Goal: Task Accomplishment & Management: Manage account settings

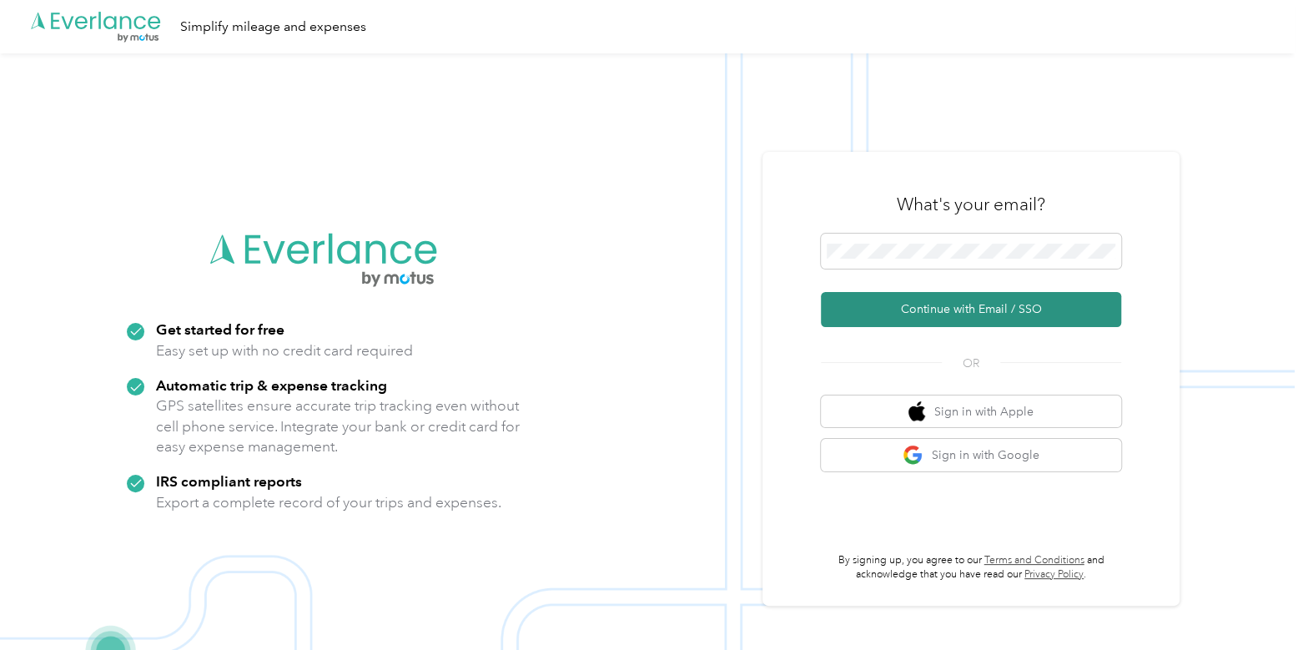
click at [932, 312] on button "Continue with Email / SSO" at bounding box center [971, 309] width 300 height 35
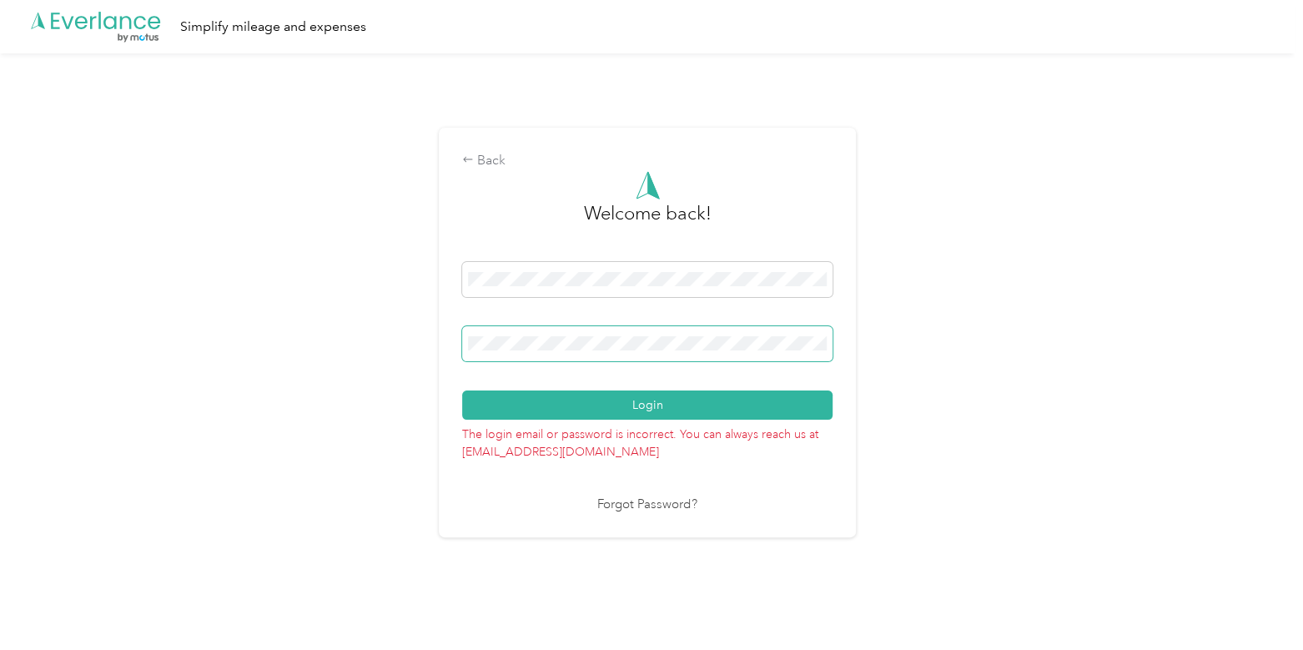
click at [693, 331] on span at bounding box center [647, 343] width 370 height 35
click at [462, 390] on button "Login" at bounding box center [647, 404] width 370 height 29
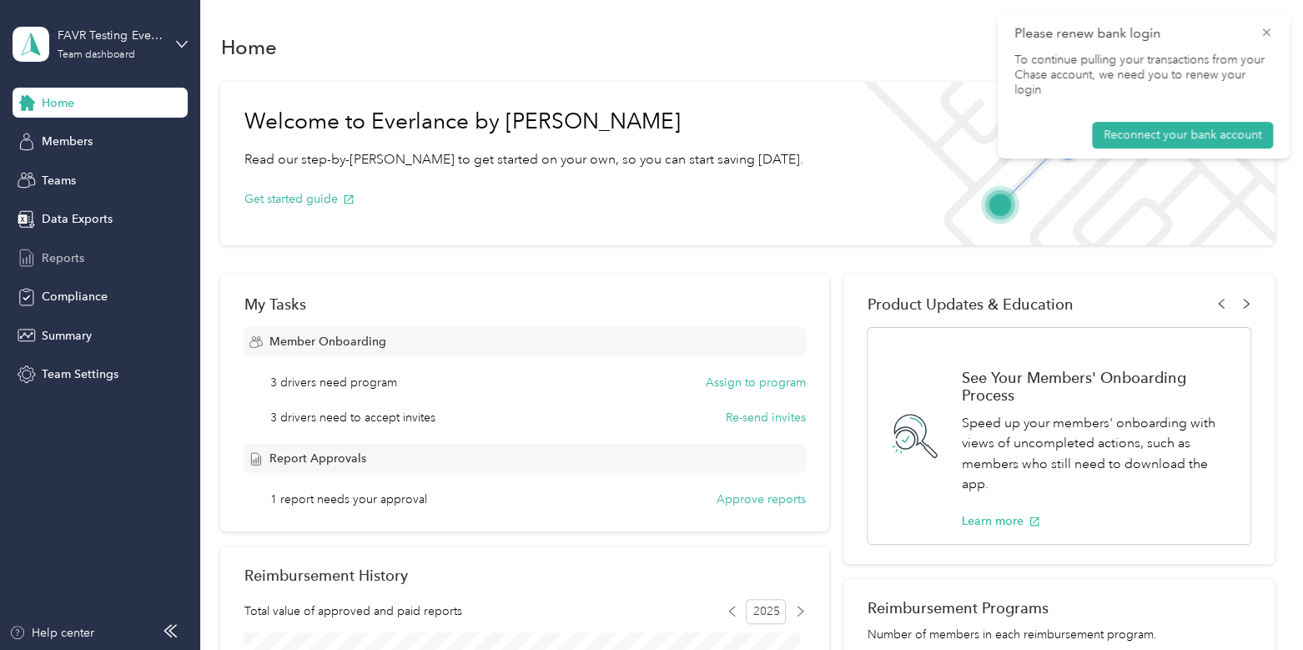
click at [91, 259] on div "Reports" at bounding box center [100, 258] width 175 height 30
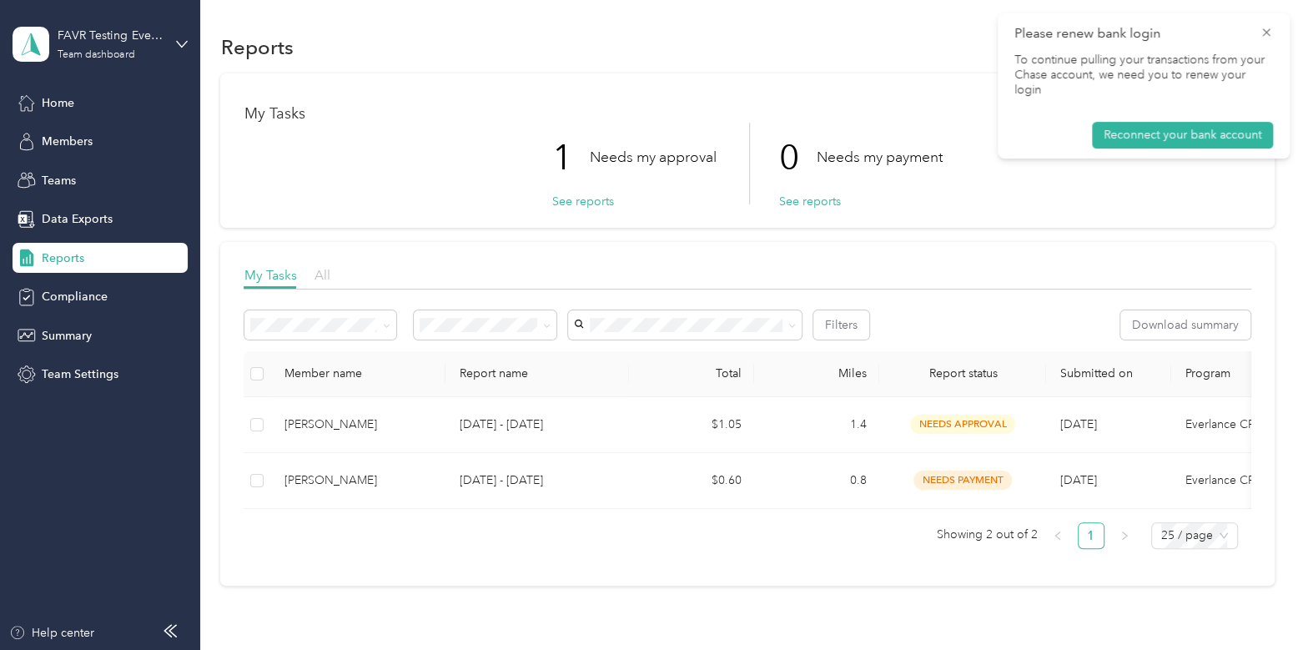
click at [321, 277] on span "All" at bounding box center [322, 275] width 16 height 16
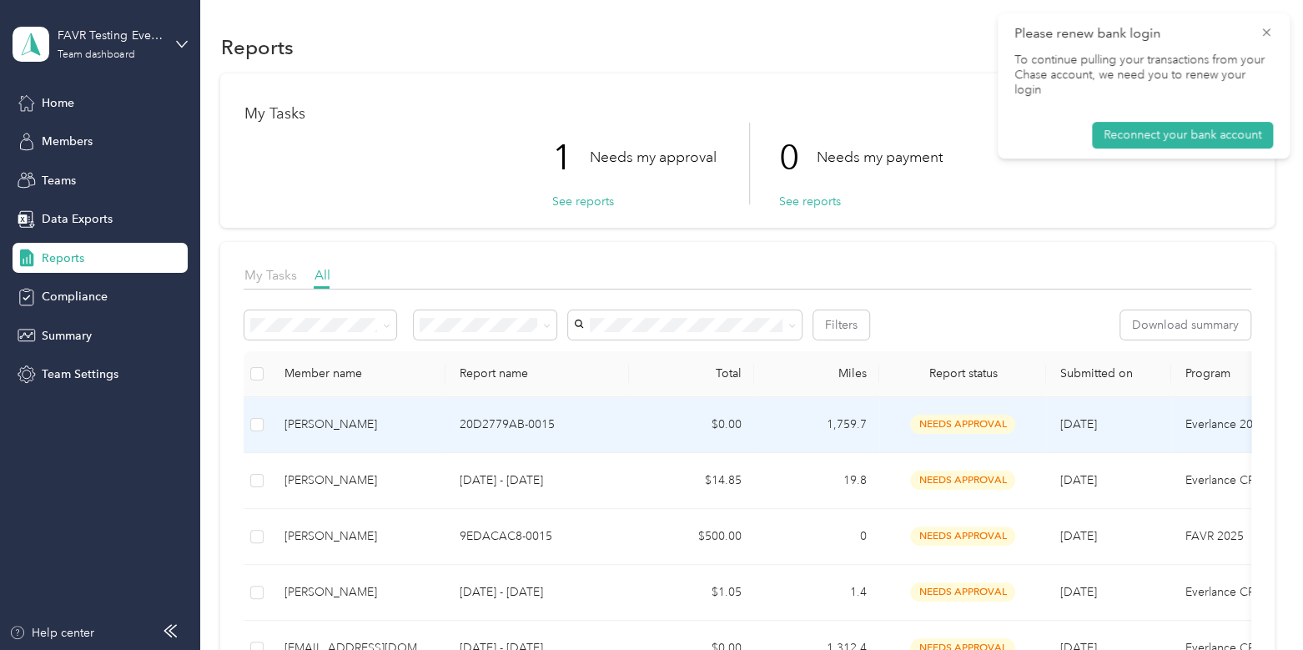
click at [392, 420] on div "[PERSON_NAME]" at bounding box center [358, 424] width 148 height 18
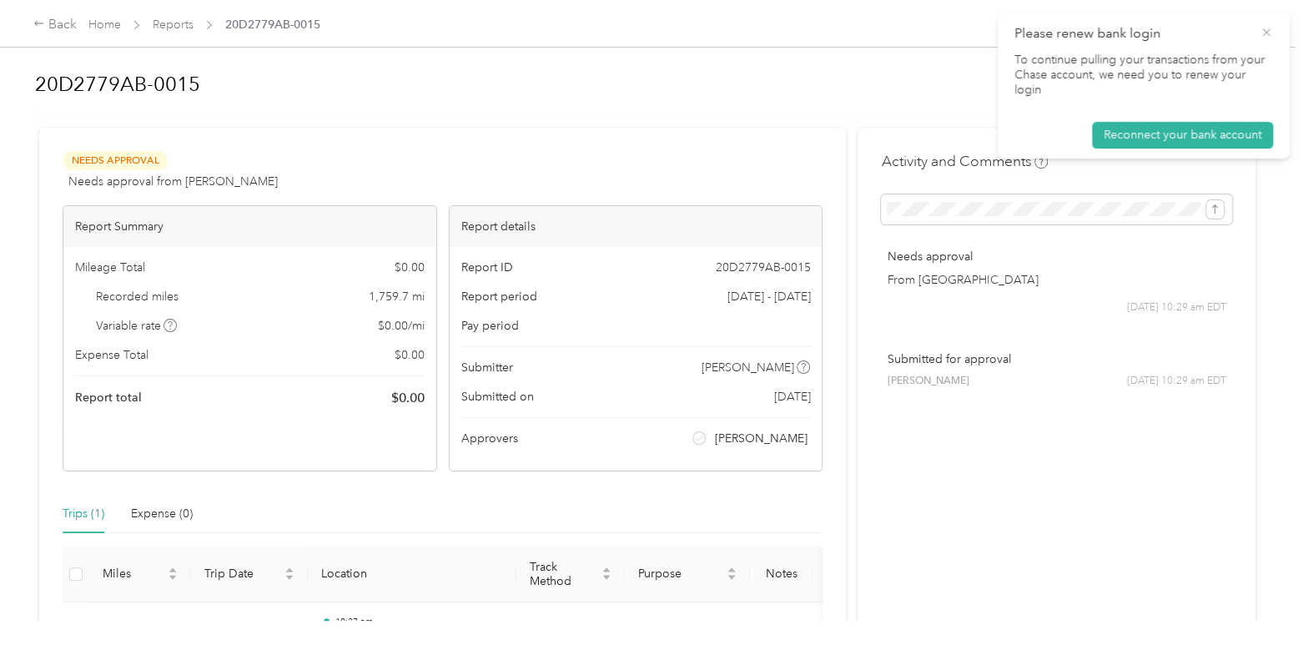
click at [1265, 31] on icon at bounding box center [1266, 32] width 8 height 8
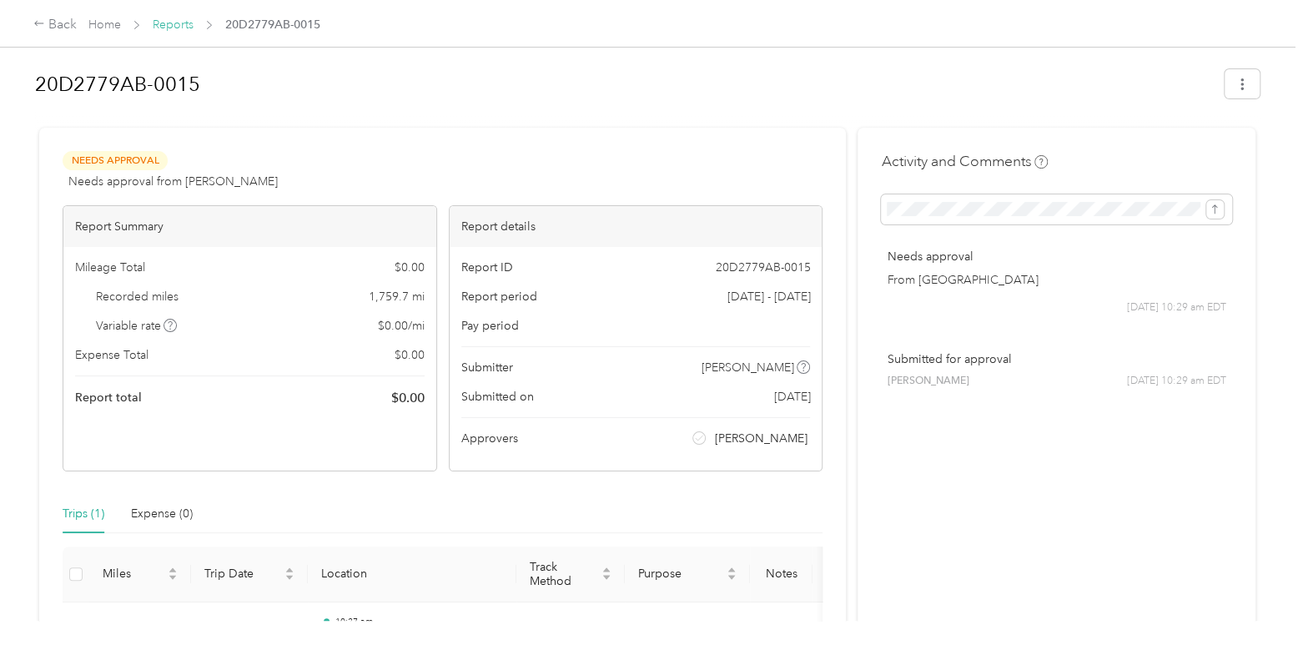
click at [180, 24] on link "Reports" at bounding box center [173, 25] width 41 height 14
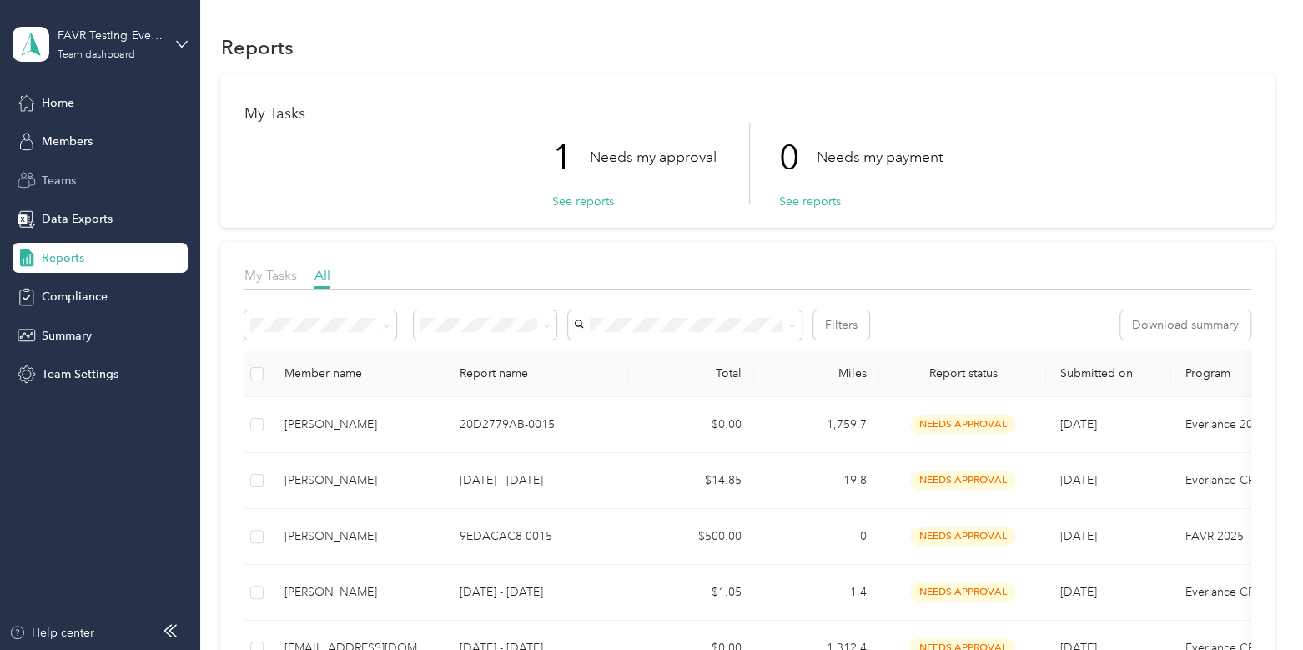
click at [96, 176] on div "Teams" at bounding box center [100, 180] width 175 height 30
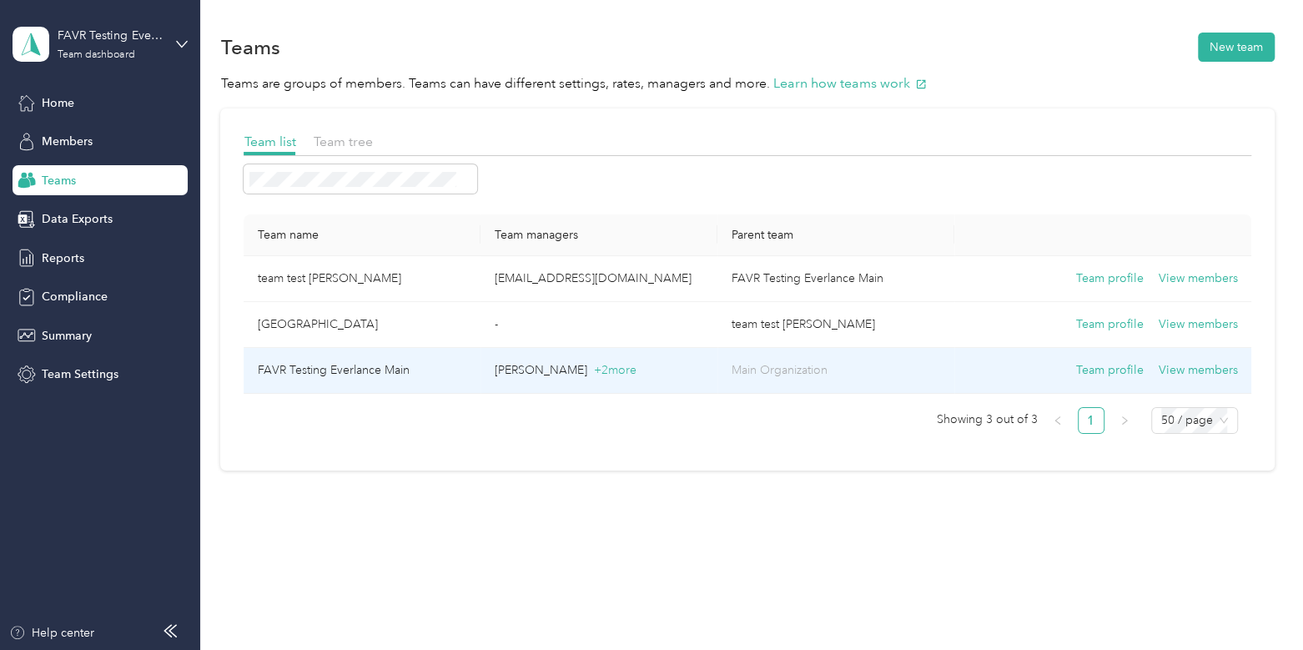
click at [424, 373] on td "FAVR Testing Everlance Main" at bounding box center [362, 371] width 237 height 46
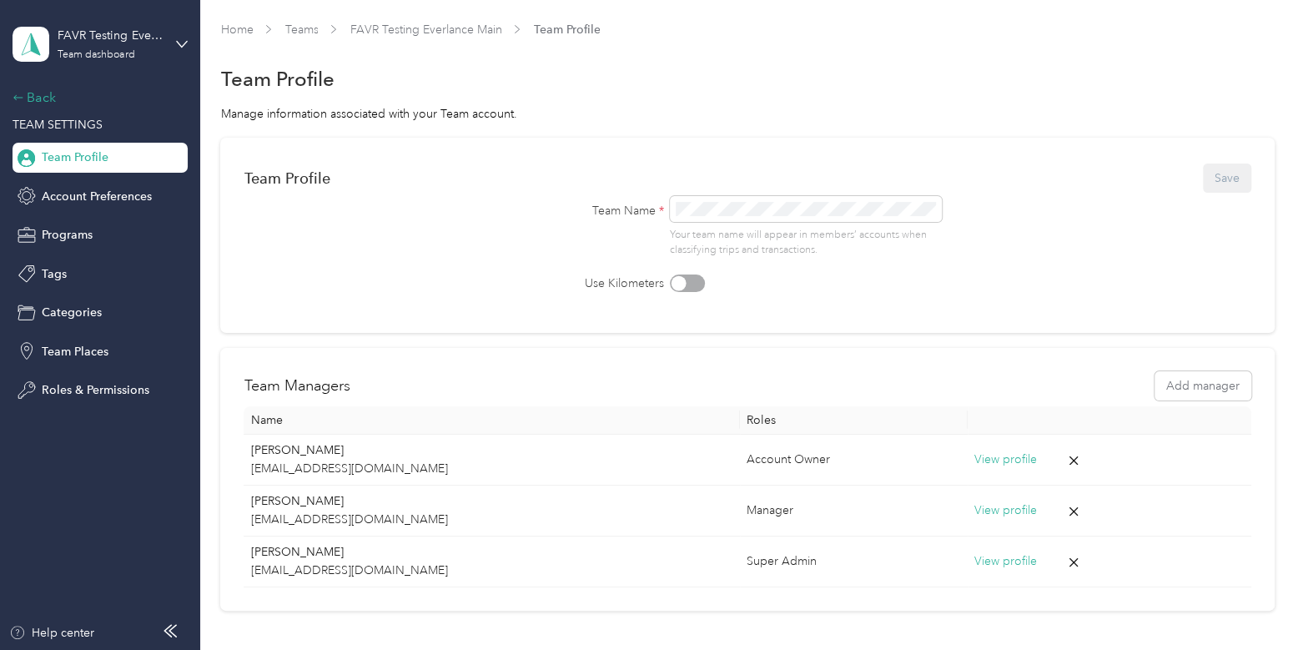
click at [53, 99] on div "Back" at bounding box center [96, 98] width 167 height 20
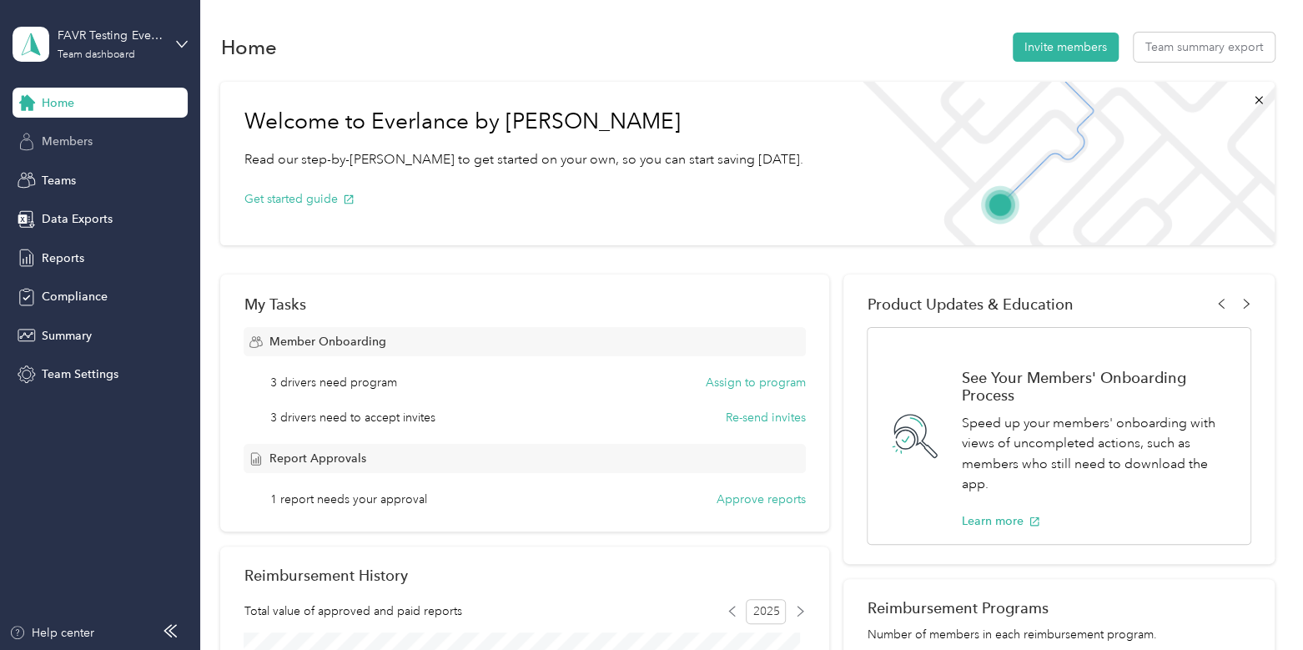
click at [78, 144] on span "Members" at bounding box center [67, 142] width 51 height 18
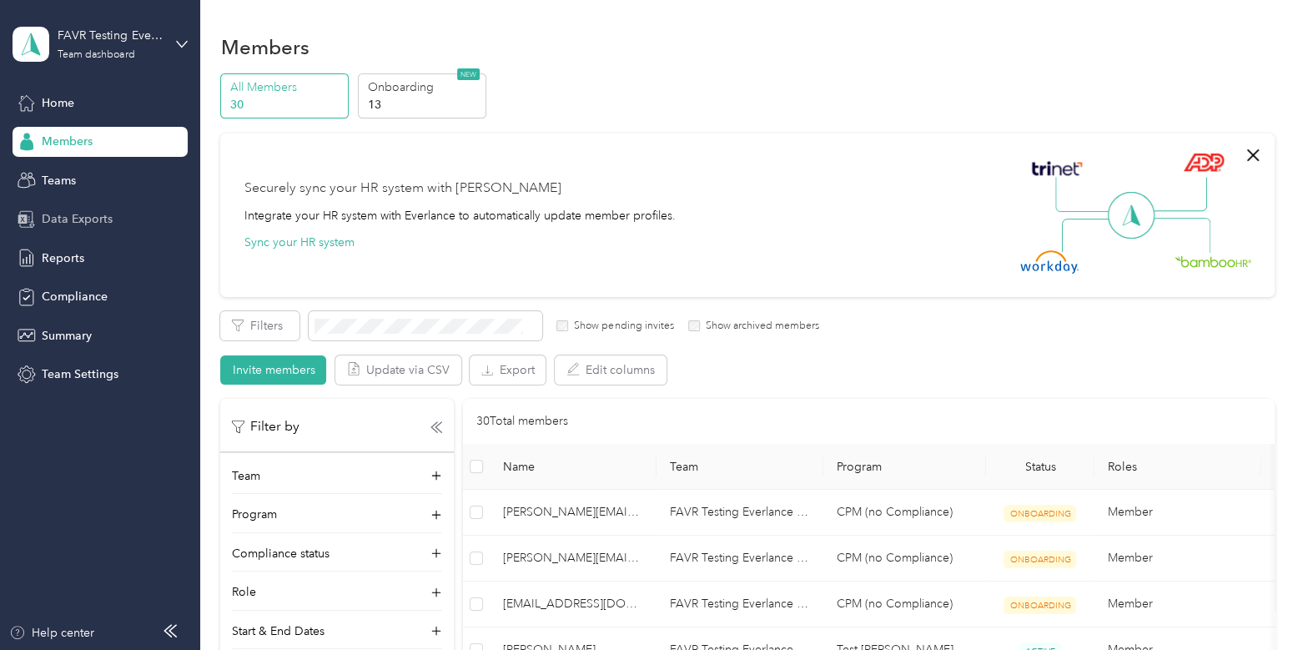
click at [88, 221] on span "Data Exports" at bounding box center [77, 219] width 71 height 18
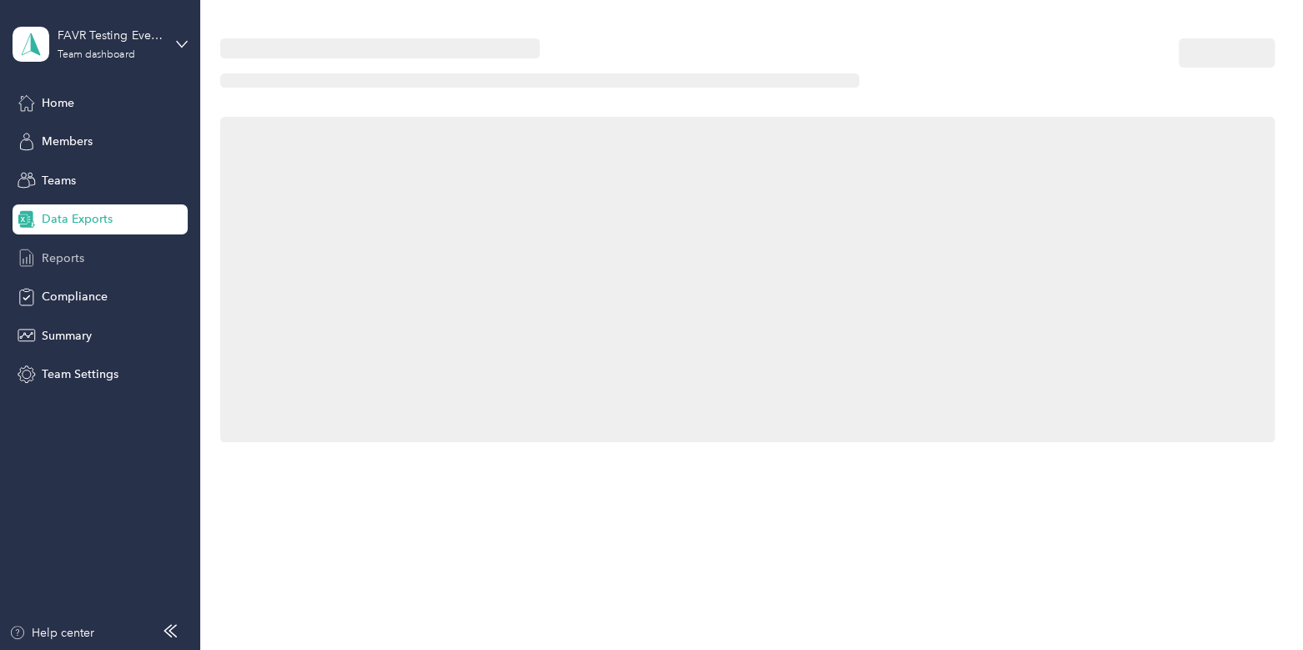
click at [89, 260] on div "Reports" at bounding box center [100, 258] width 175 height 30
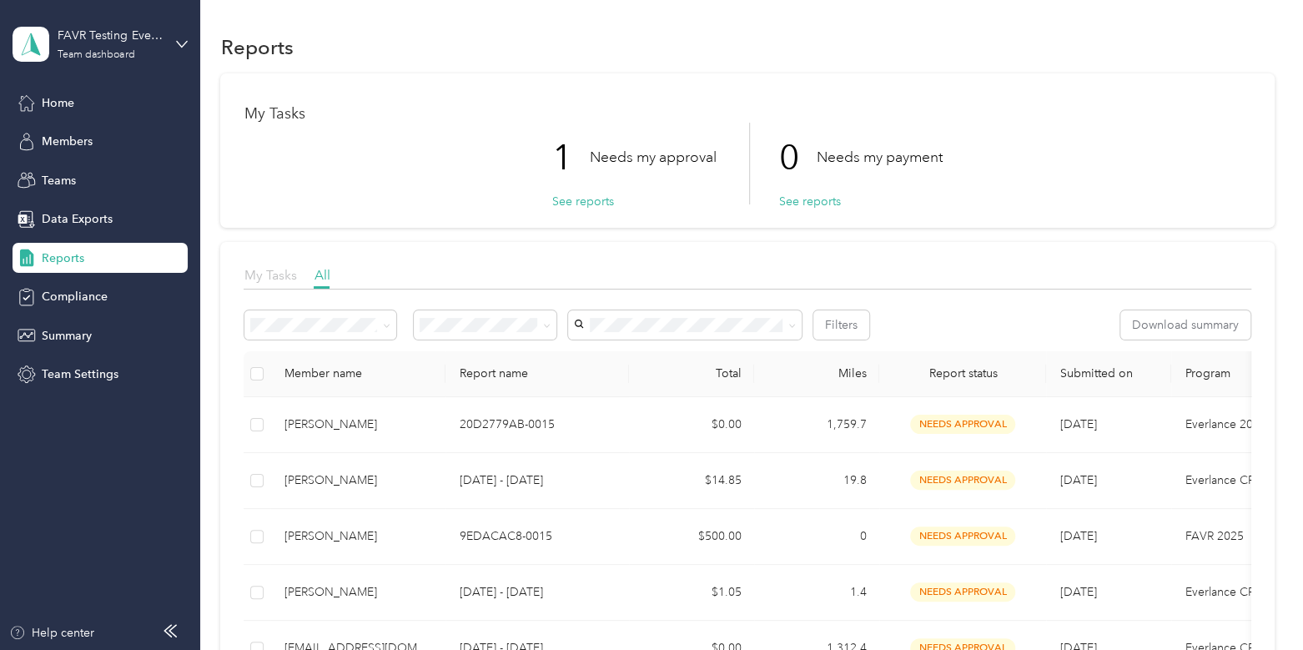
click at [278, 279] on span "My Tasks" at bounding box center [270, 275] width 53 height 16
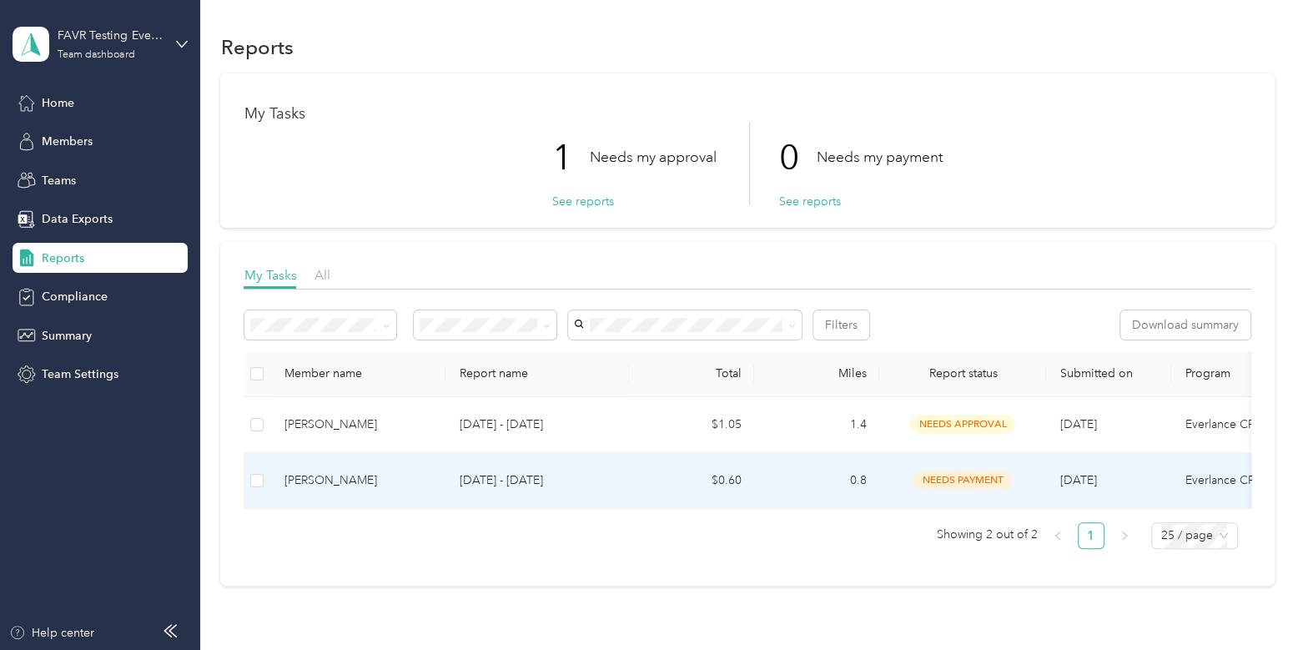
click at [441, 487] on td "[PERSON_NAME]" at bounding box center [357, 481] width 175 height 56
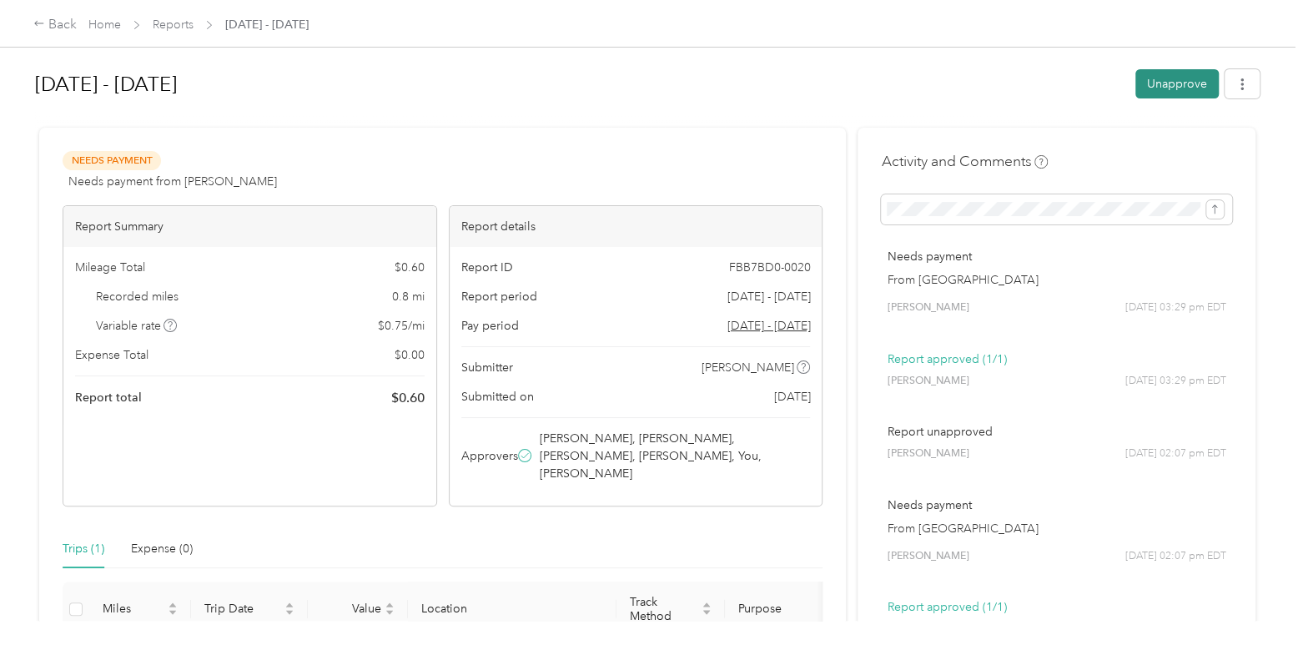
click at [1150, 98] on button "Unapprove" at bounding box center [1176, 83] width 83 height 29
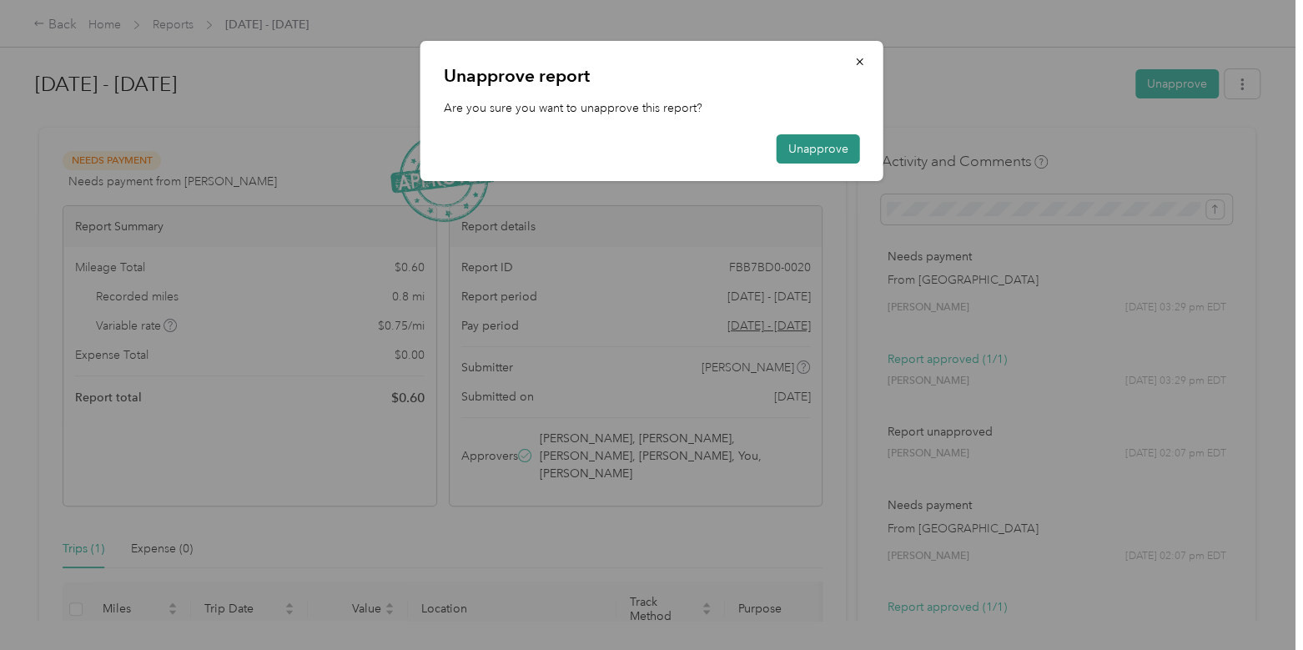
click at [814, 149] on button "Unapprove" at bounding box center [817, 148] width 83 height 29
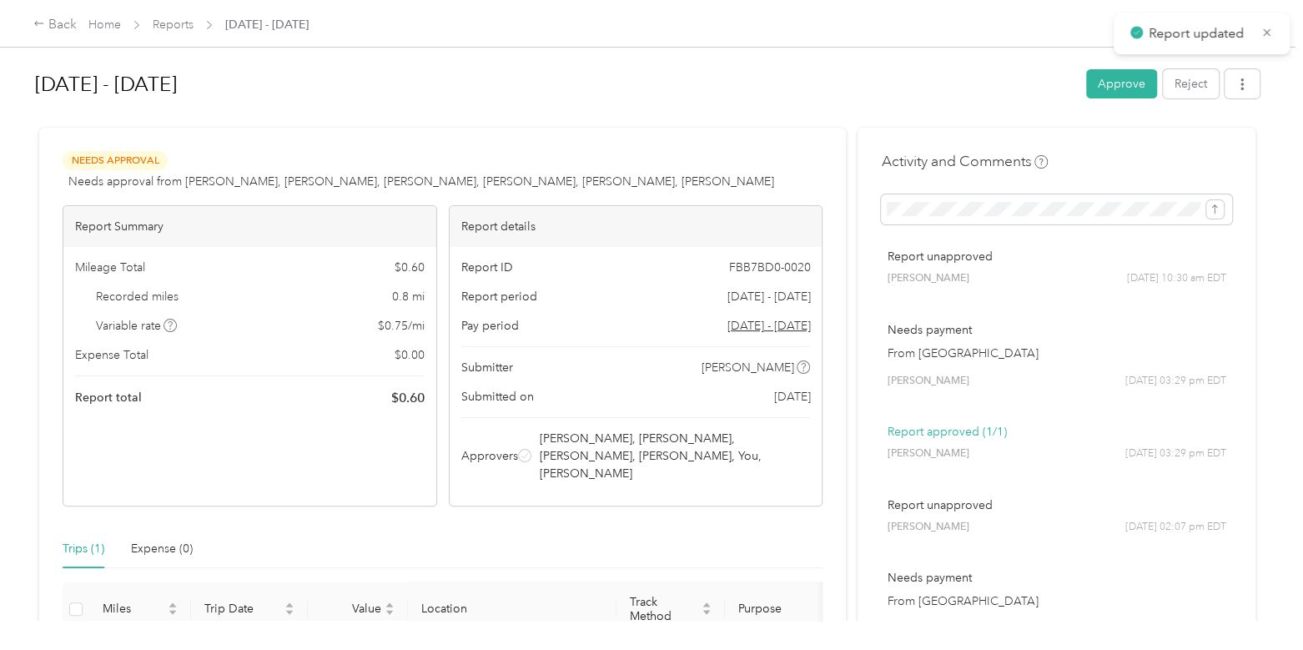
click at [169, 16] on span "Reports" at bounding box center [173, 25] width 41 height 18
click at [177, 19] on link "Reports" at bounding box center [173, 25] width 41 height 14
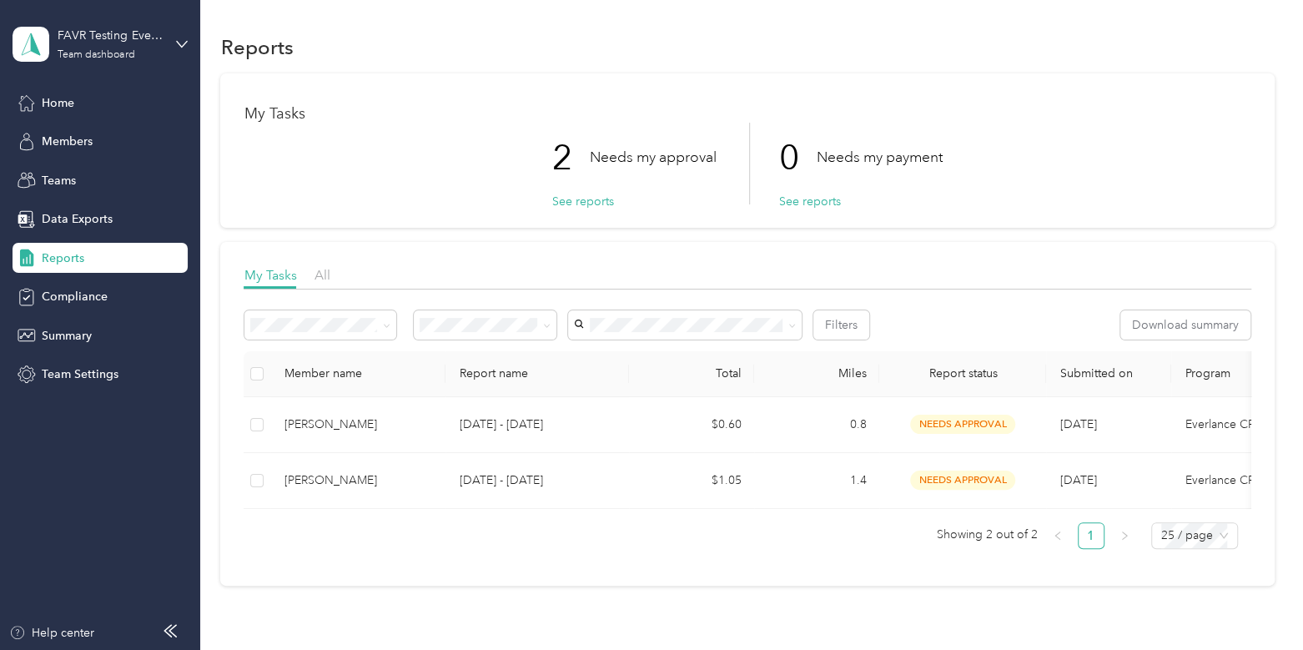
click at [316, 265] on div "All" at bounding box center [322, 275] width 16 height 21
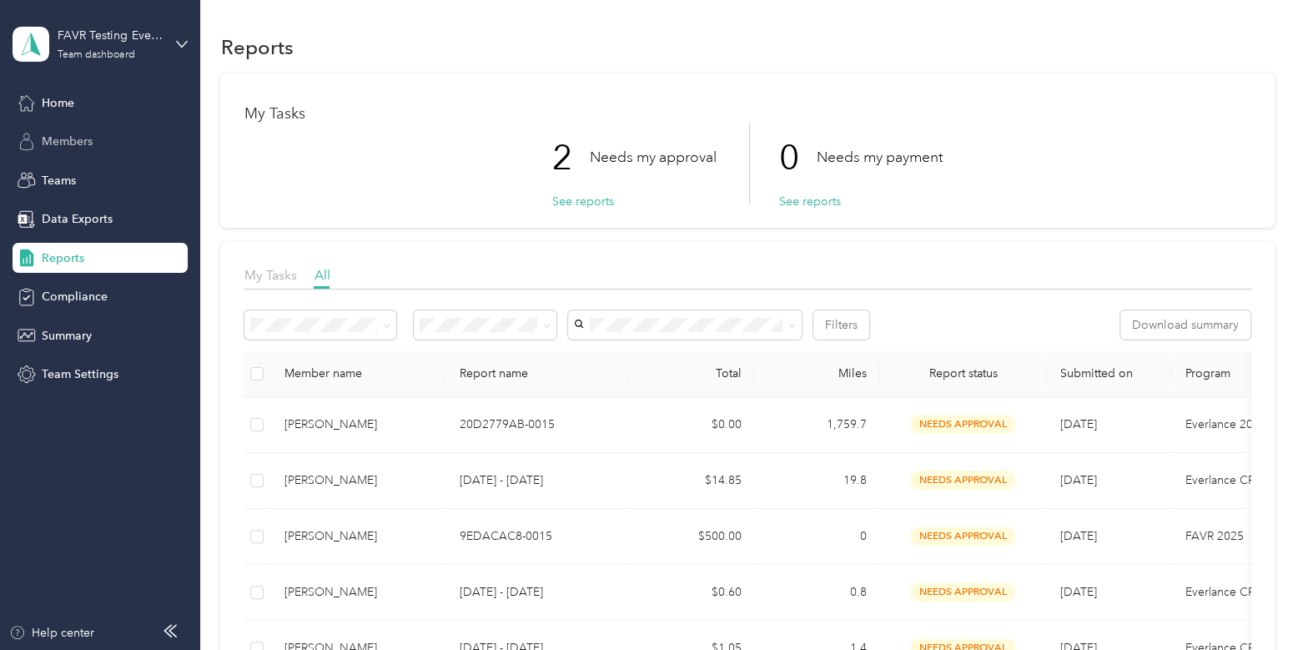
click at [92, 143] on span "Members" at bounding box center [67, 142] width 51 height 18
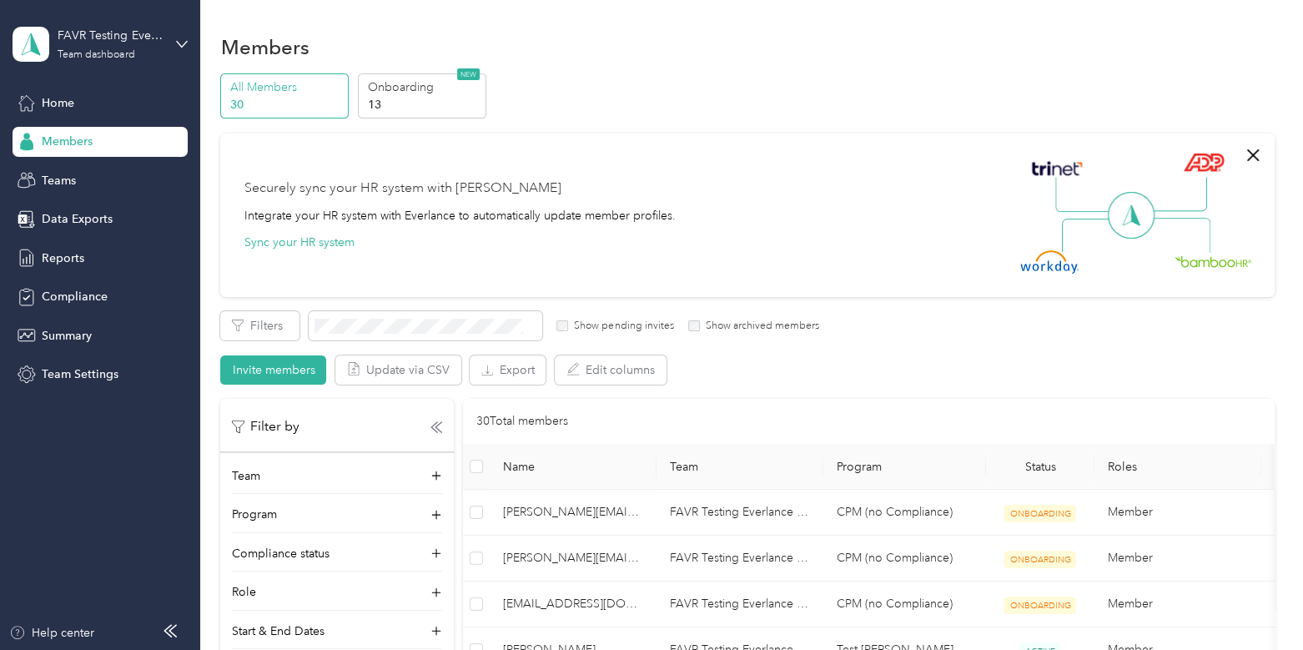
click at [92, 143] on span "Members" at bounding box center [67, 142] width 51 height 18
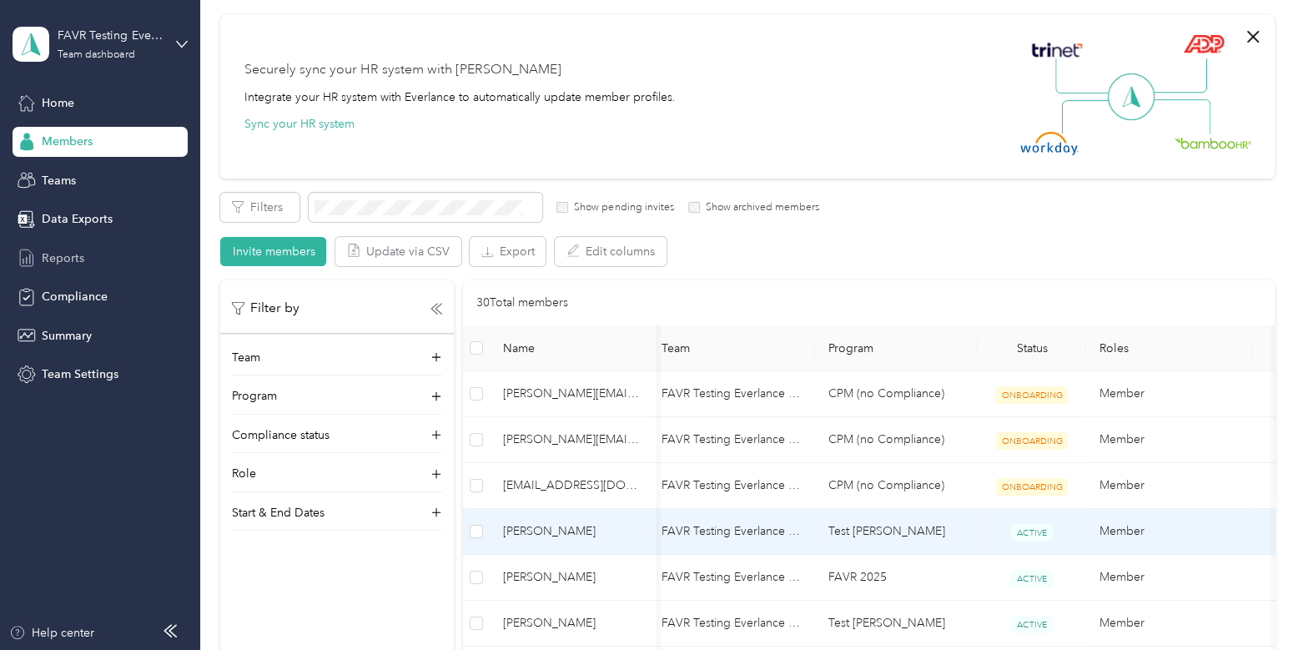
scroll to position [118, 0]
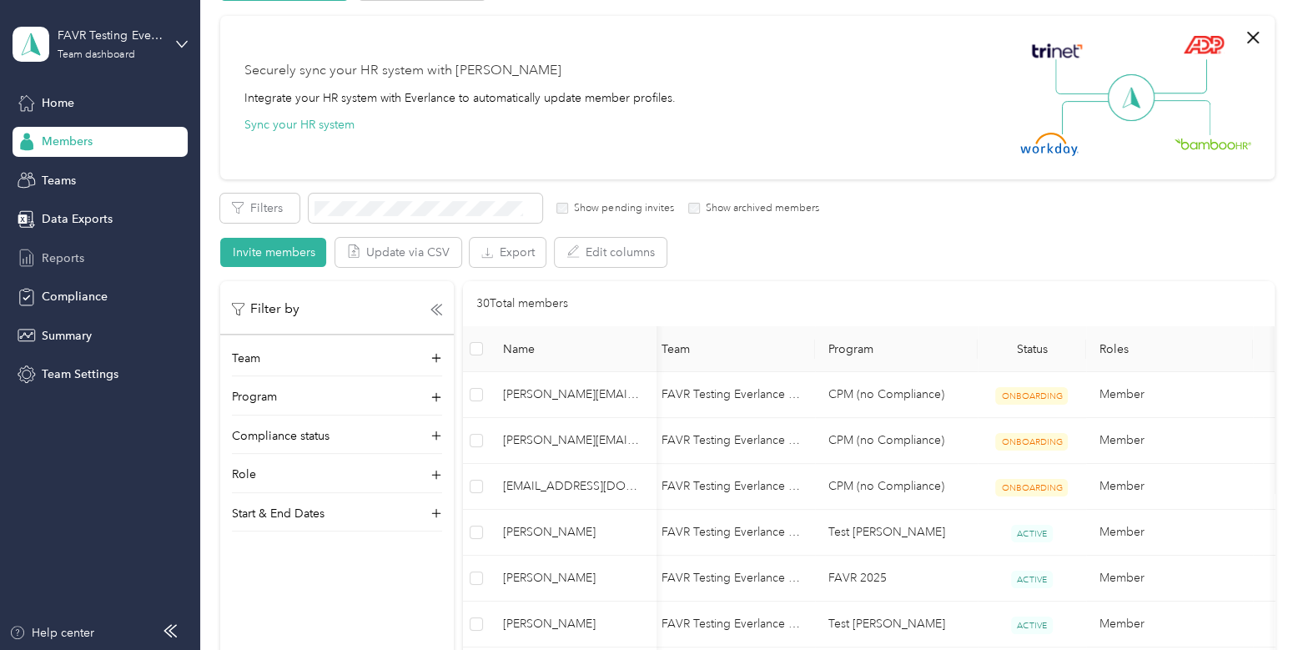
click at [91, 254] on div "Reports" at bounding box center [100, 258] width 175 height 30
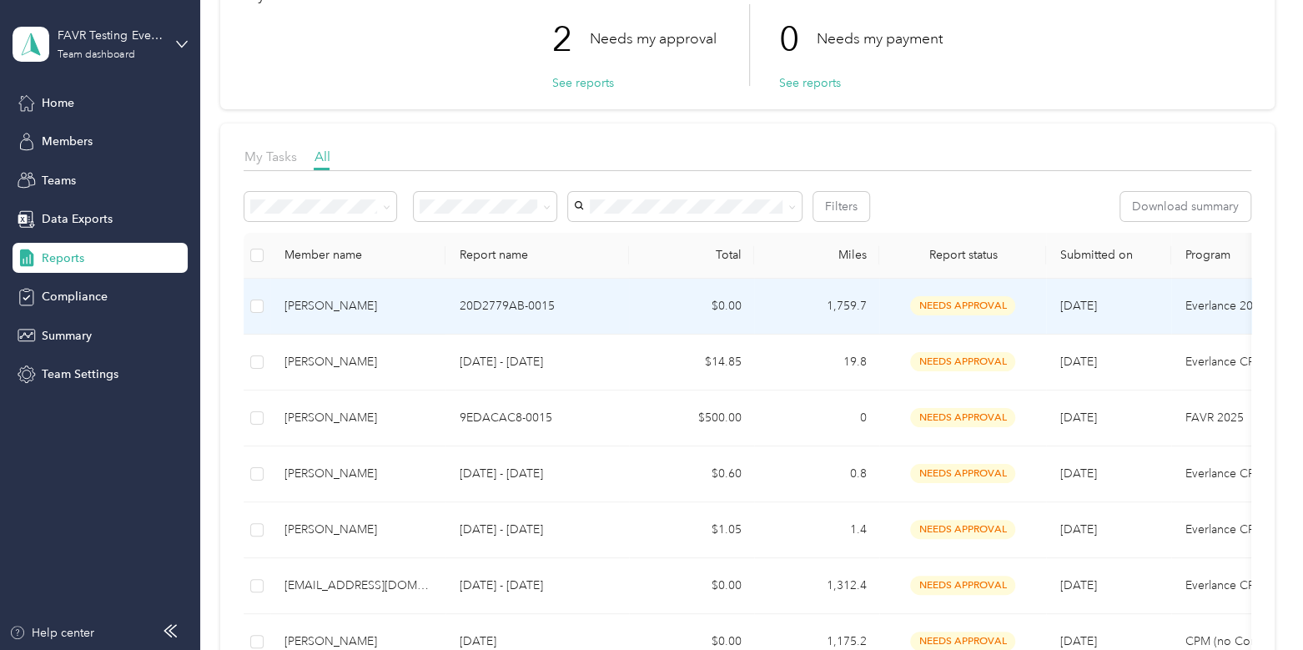
scroll to position [91, 0]
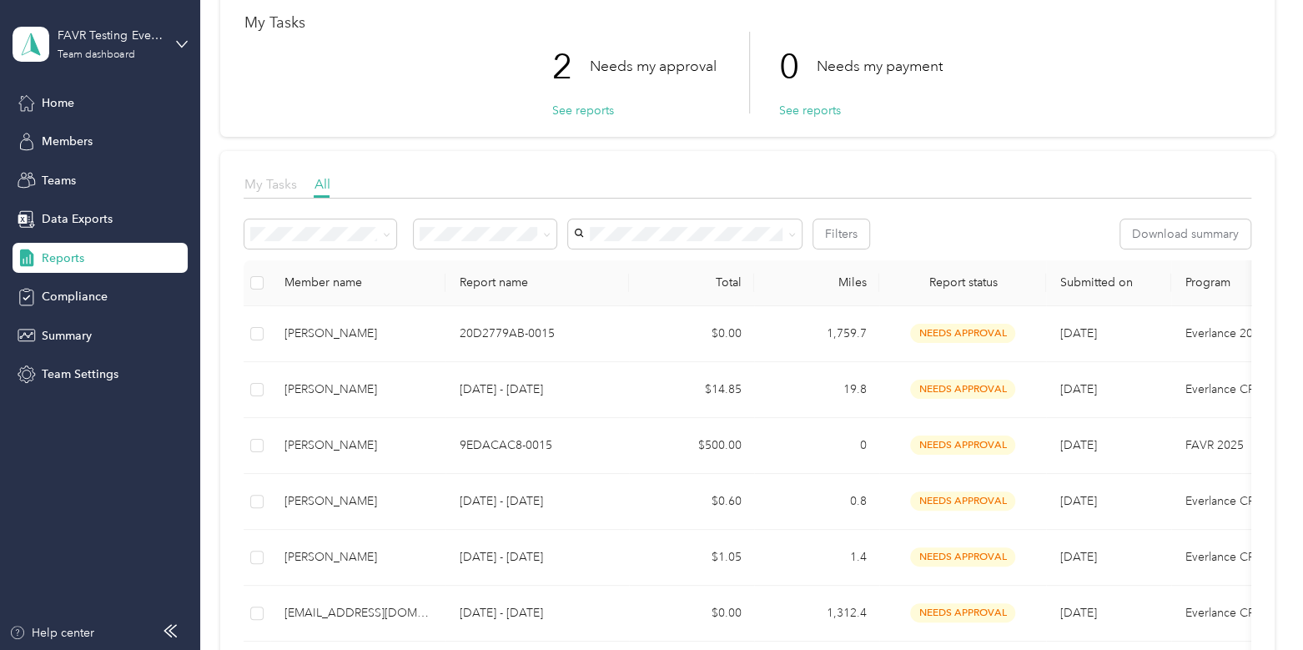
click at [276, 185] on span "My Tasks" at bounding box center [270, 184] width 53 height 16
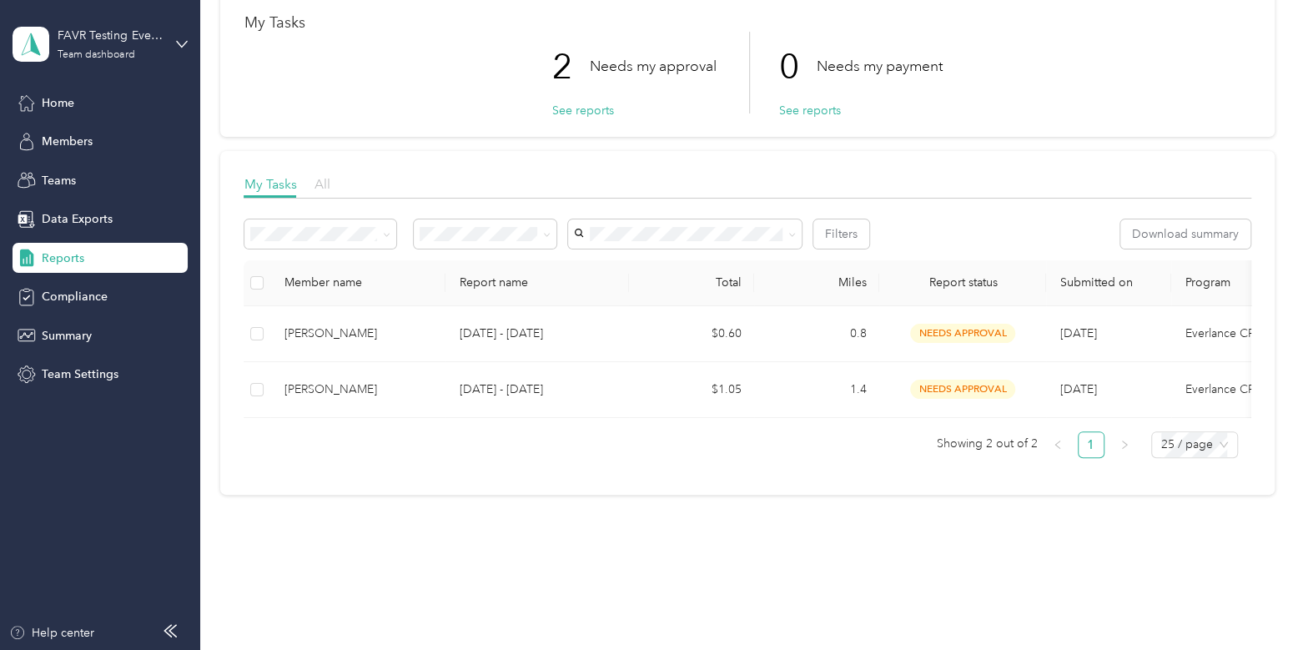
click at [317, 186] on span "All" at bounding box center [322, 184] width 16 height 16
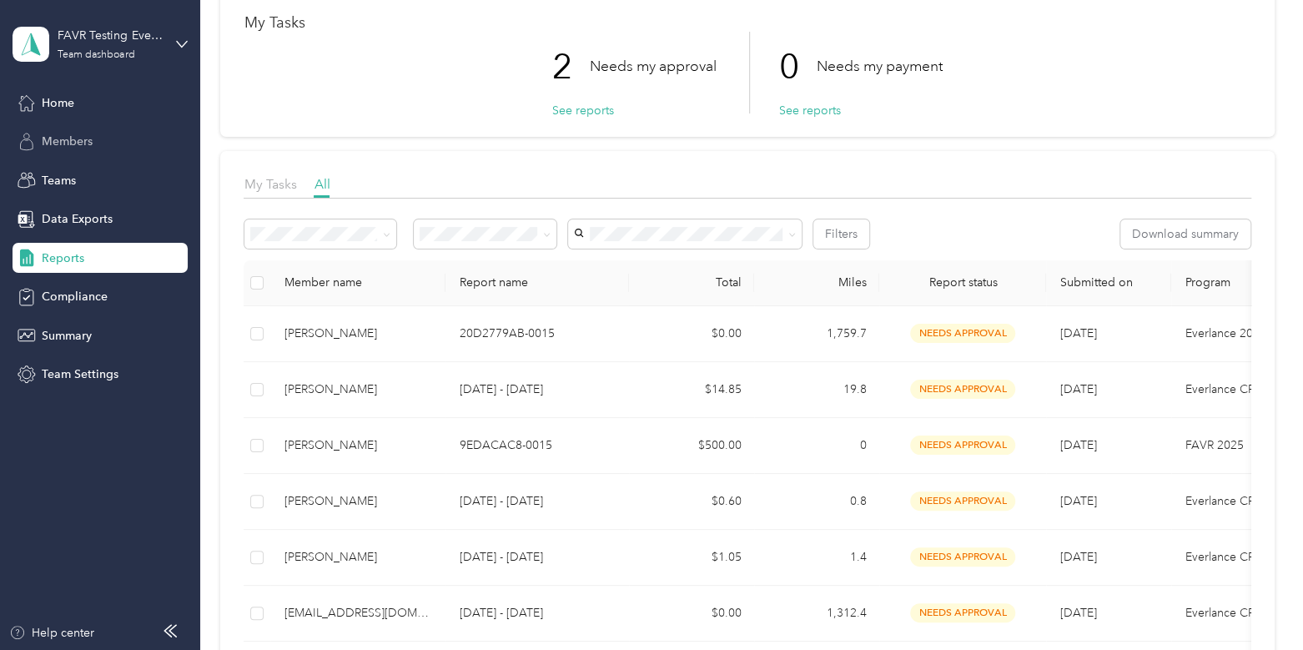
click at [92, 142] on span "Members" at bounding box center [67, 142] width 51 height 18
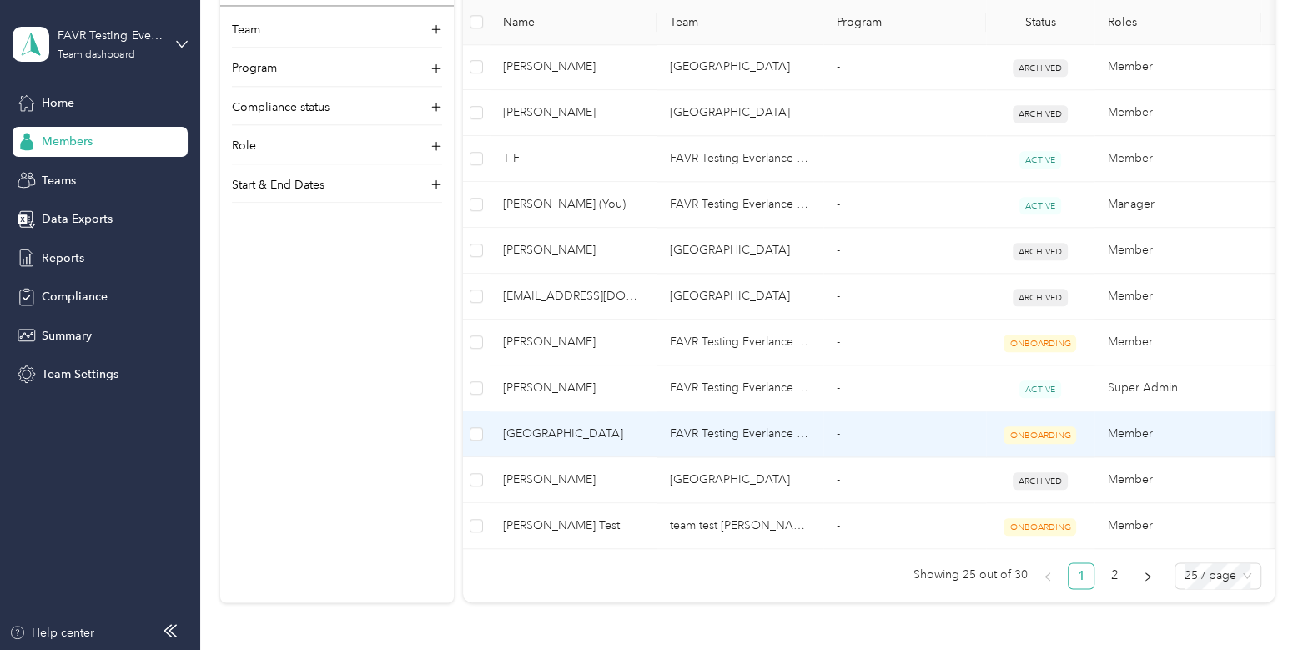
scroll to position [1088, 0]
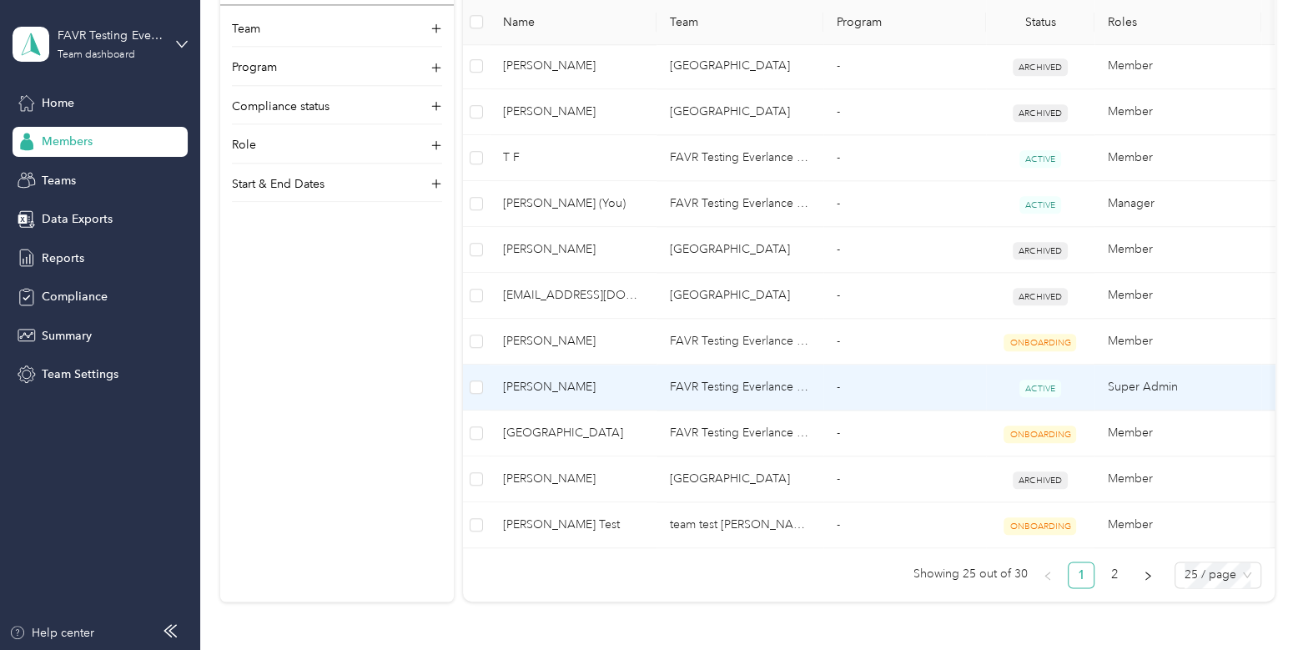
click at [607, 389] on span "[PERSON_NAME]" at bounding box center [573, 387] width 140 height 18
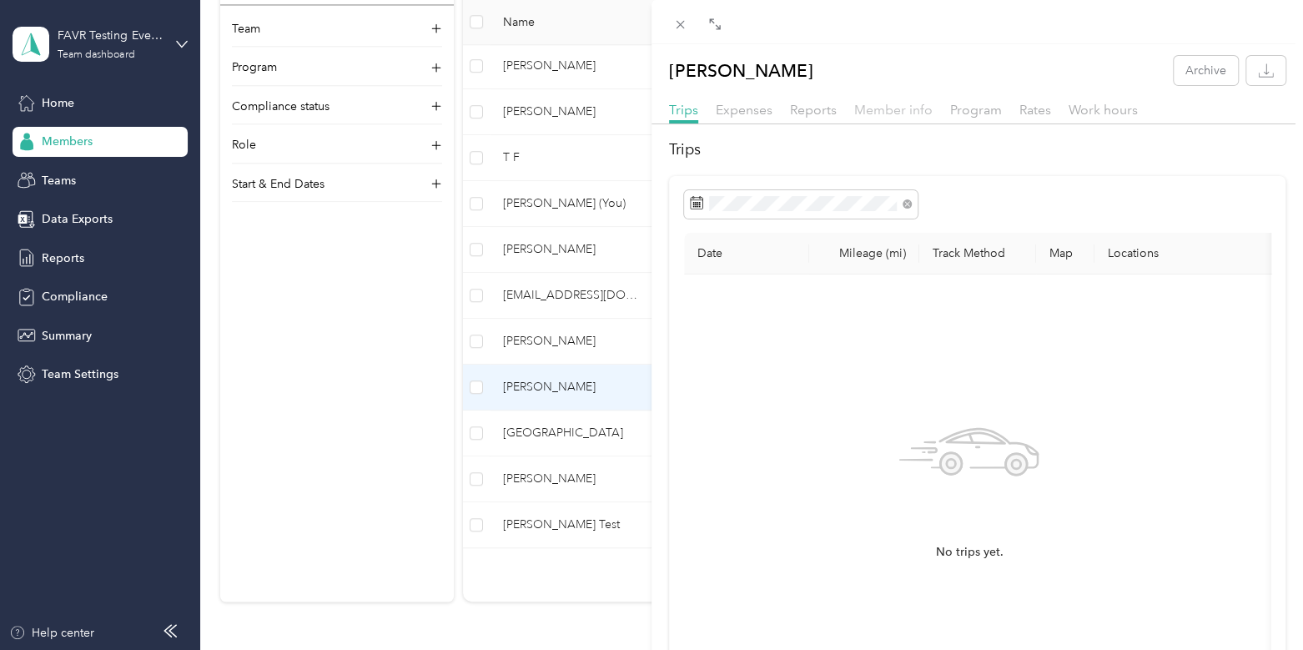
click at [880, 103] on span "Member info" at bounding box center [893, 110] width 78 height 16
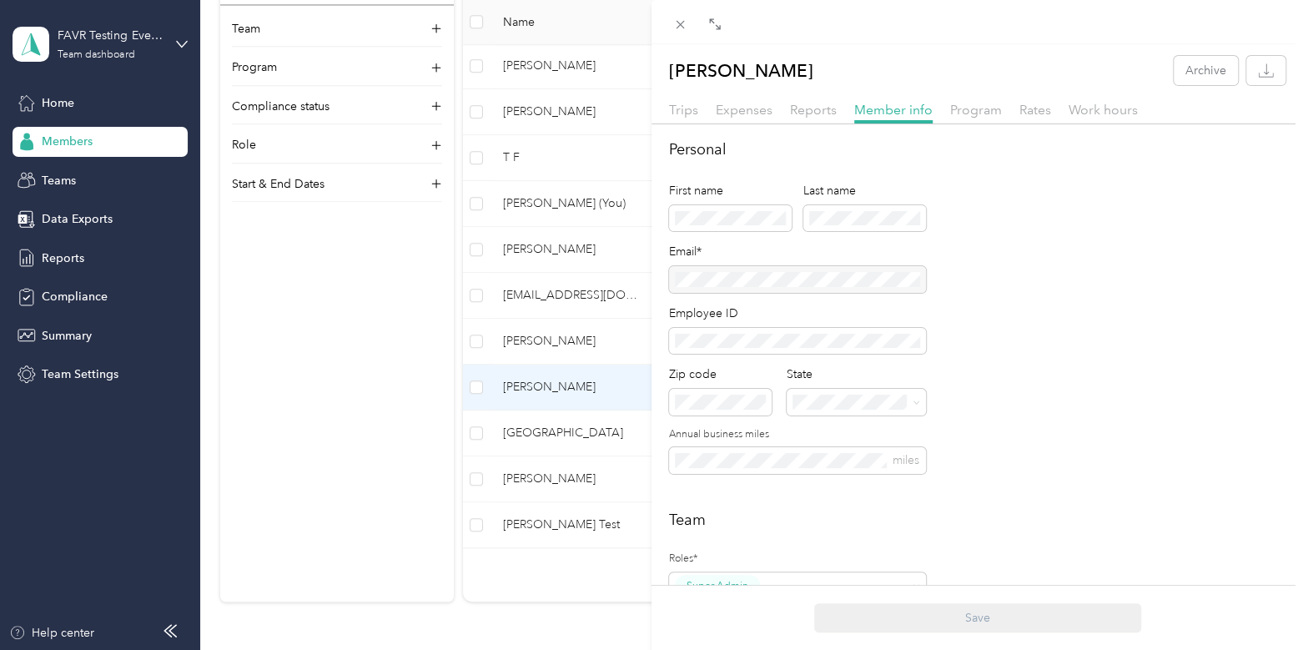
click at [1235, 354] on div "Personal First name Last name Email* Employee ID Zip code State Annual business…" at bounding box center [977, 315] width 616 height 355
click at [1238, 218] on div "Personal First name Last name Email* Employee ID Zip code State Annual business…" at bounding box center [977, 315] width 616 height 355
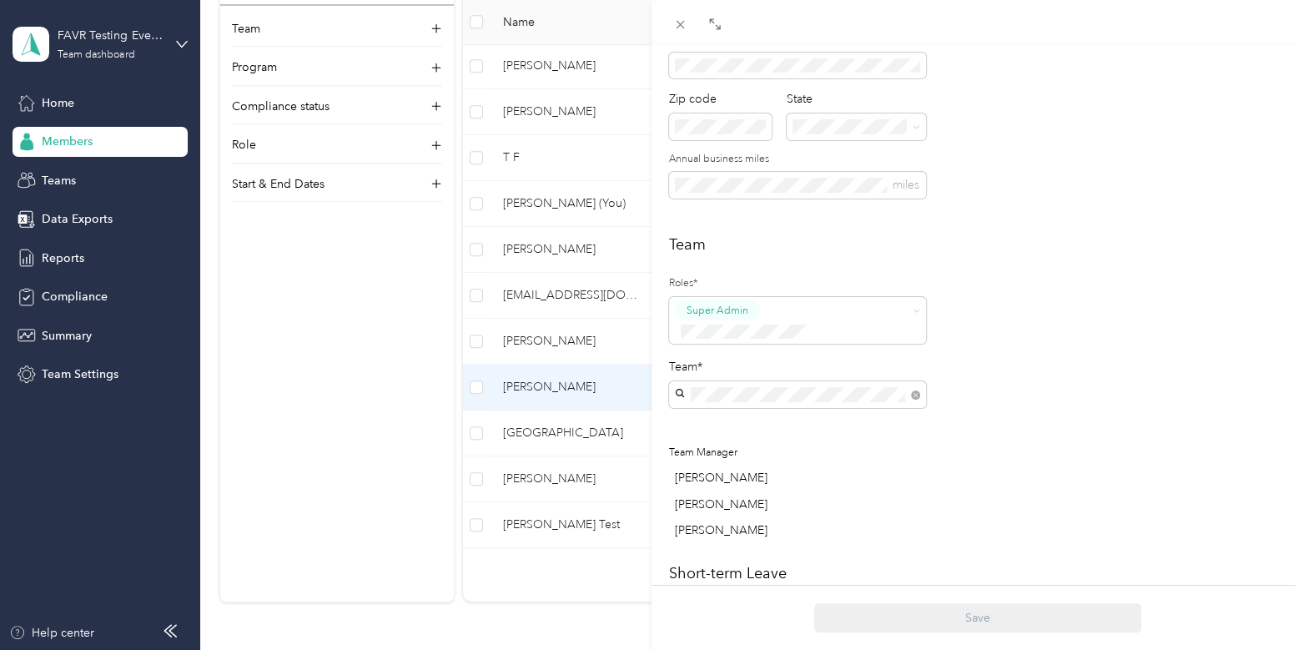
scroll to position [274, 0]
click at [881, 382] on span at bounding box center [797, 395] width 257 height 27
click at [1119, 359] on div "Team Roles* Super Admin Team* Team Manager [PERSON_NAME] [PERSON_NAME] [PERSON_…" at bounding box center [977, 391] width 616 height 314
click at [26, 453] on div "[PERSON_NAME] Archive Trips Expenses Reports Member info Program Rates Work hou…" at bounding box center [651, 325] width 1303 height 650
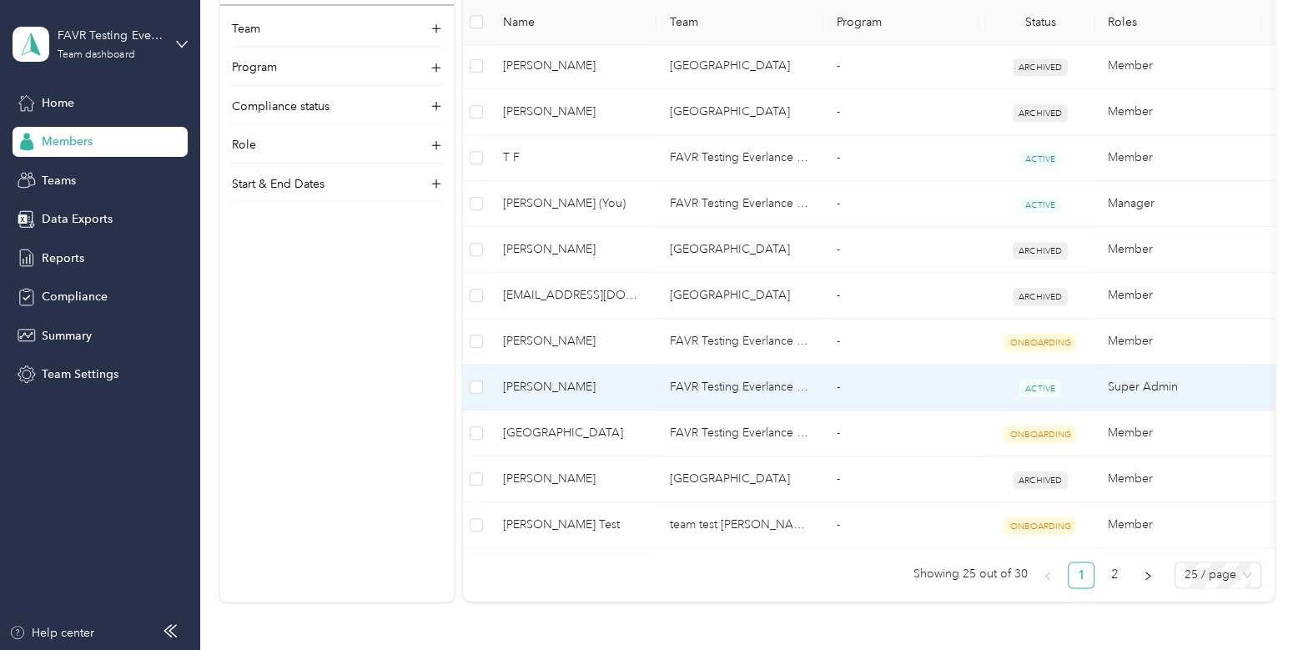
click at [640, 394] on td "[PERSON_NAME]" at bounding box center [573, 387] width 167 height 46
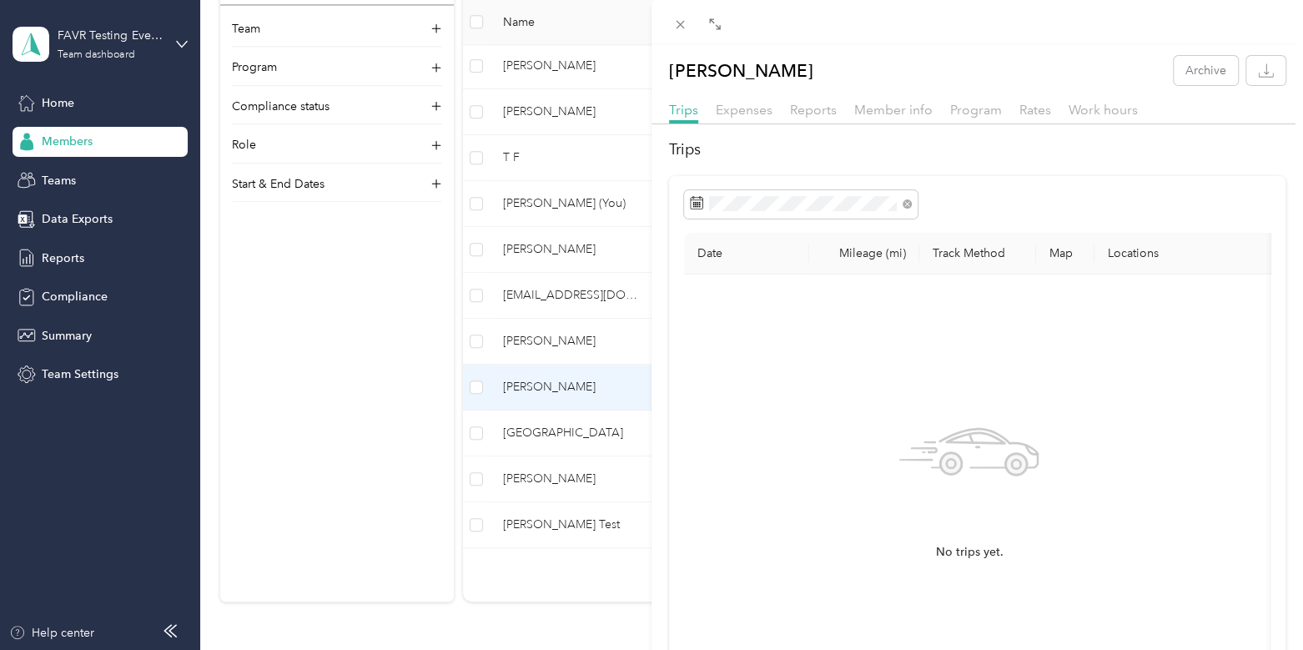
click at [817, 131] on div at bounding box center [976, 128] width 651 height 9
click at [815, 112] on span "Reports" at bounding box center [813, 110] width 47 height 16
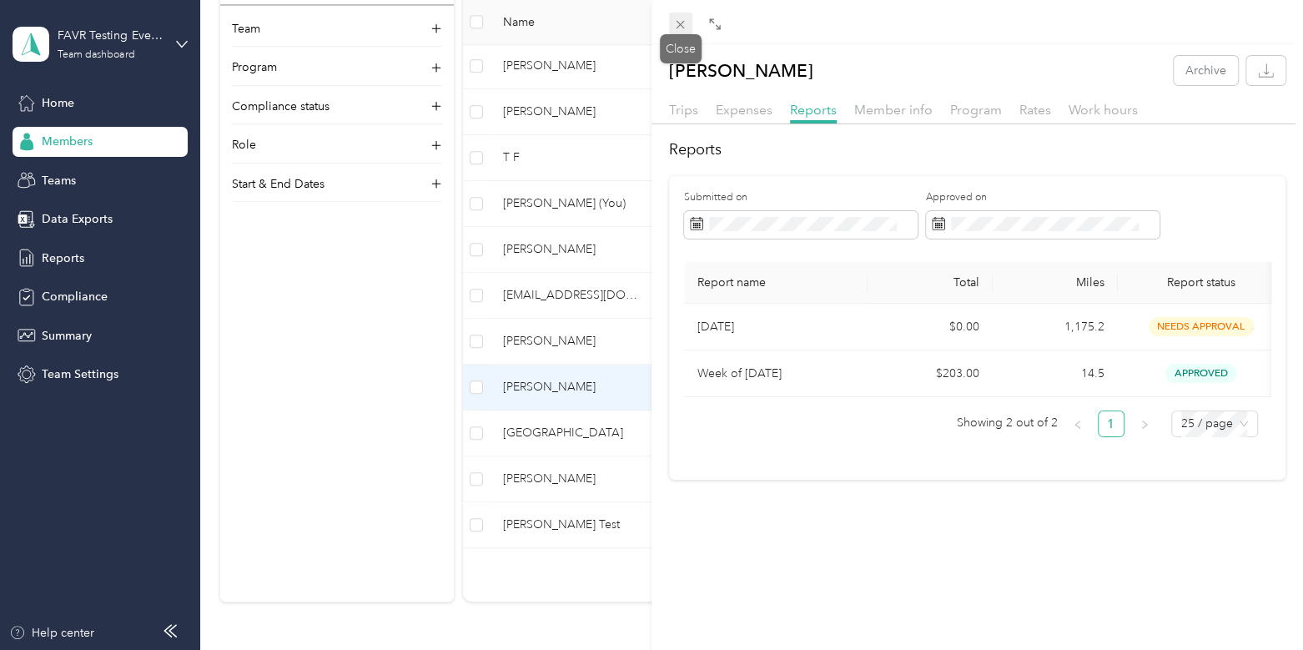
click at [680, 19] on icon at bounding box center [680, 25] width 14 height 14
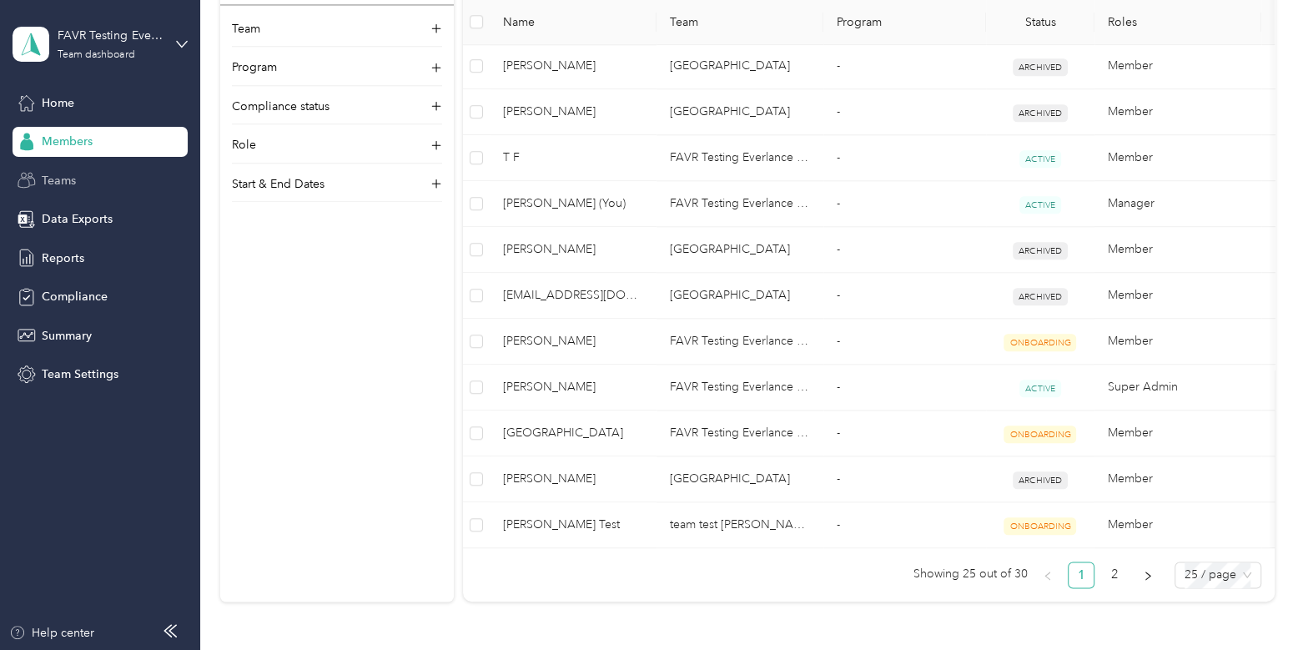
click at [108, 181] on div "Teams" at bounding box center [100, 180] width 175 height 30
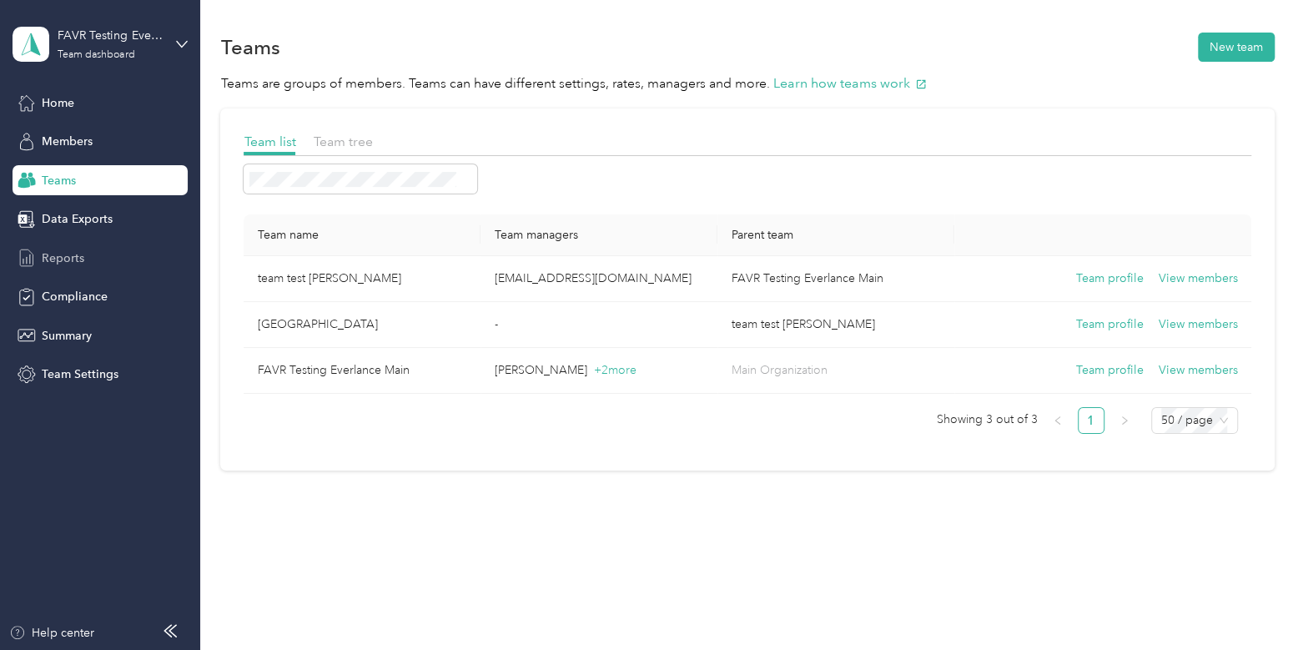
click at [97, 261] on div "Reports" at bounding box center [100, 258] width 175 height 30
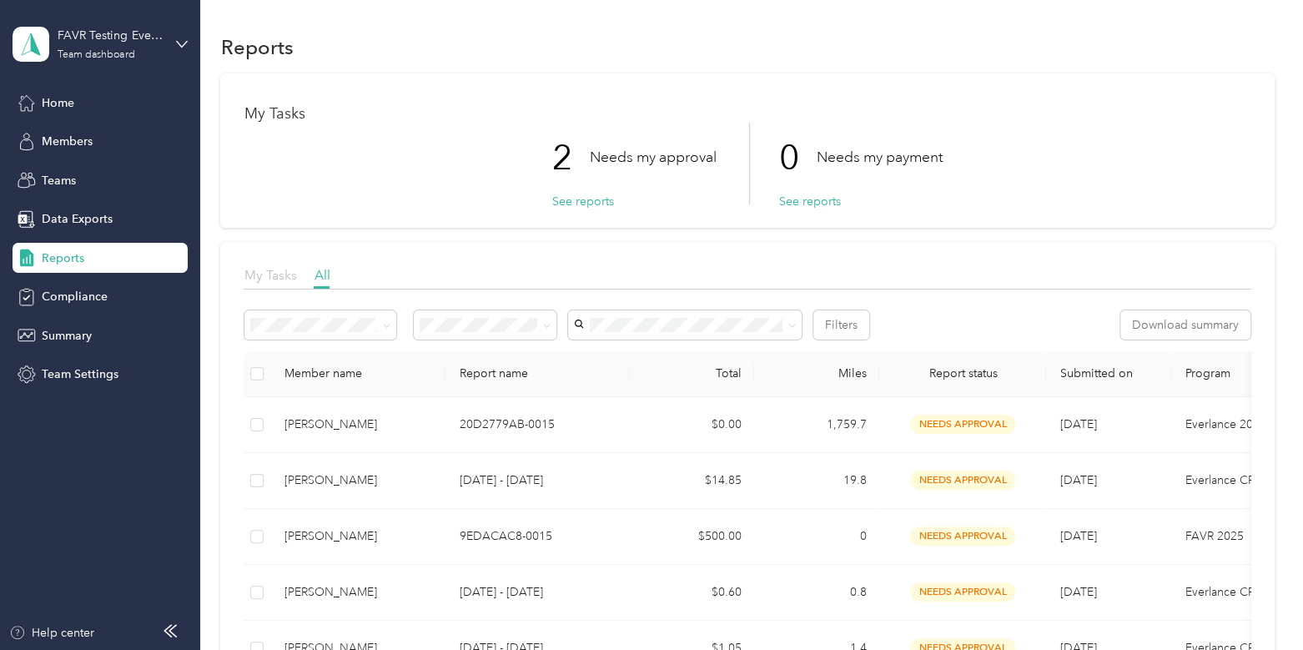
click at [256, 274] on span "My Tasks" at bounding box center [270, 275] width 53 height 16
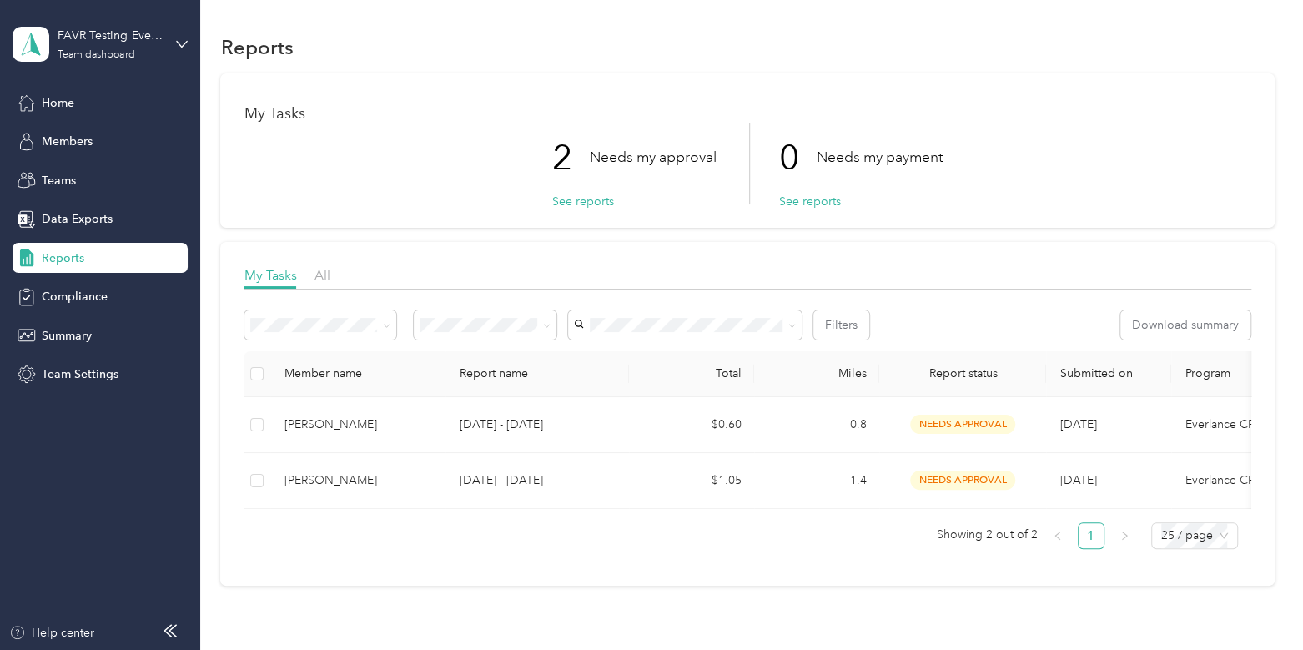
click at [734, 617] on div "Reports My Tasks 2 Needs my approval See reports 0 Needs my payment See reports…" at bounding box center [747, 337] width 1094 height 675
click at [83, 171] on div "Teams" at bounding box center [100, 180] width 175 height 30
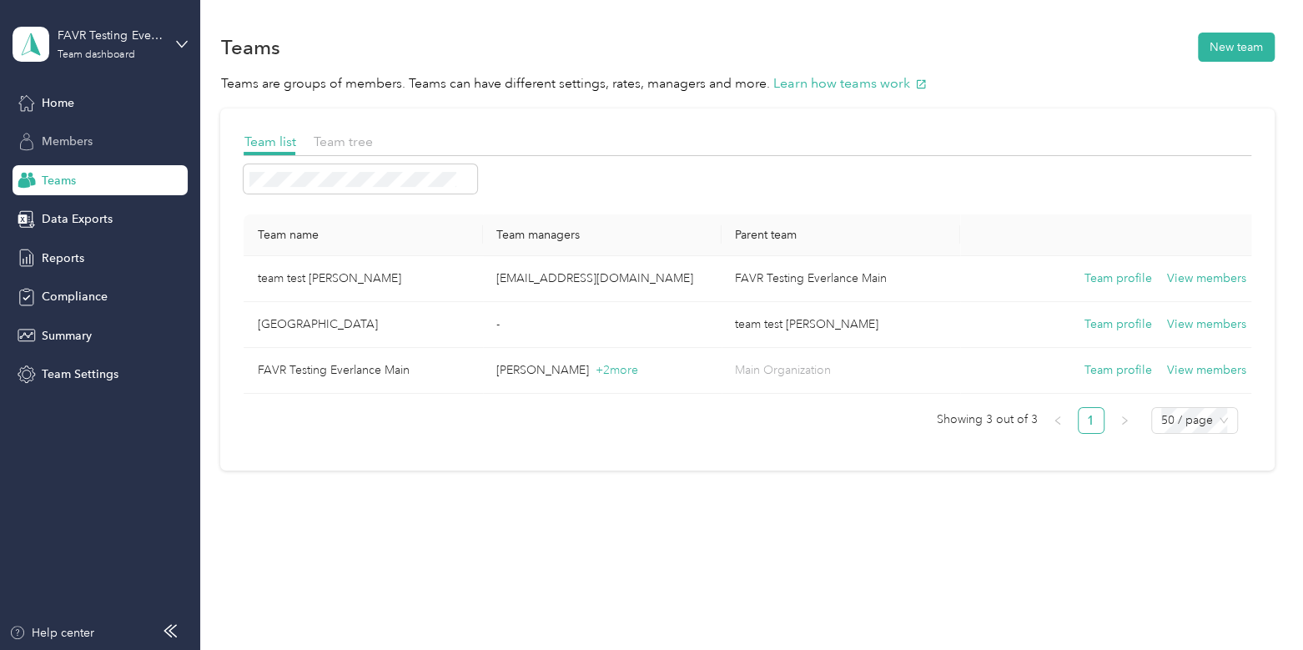
click at [83, 140] on span "Members" at bounding box center [67, 142] width 51 height 18
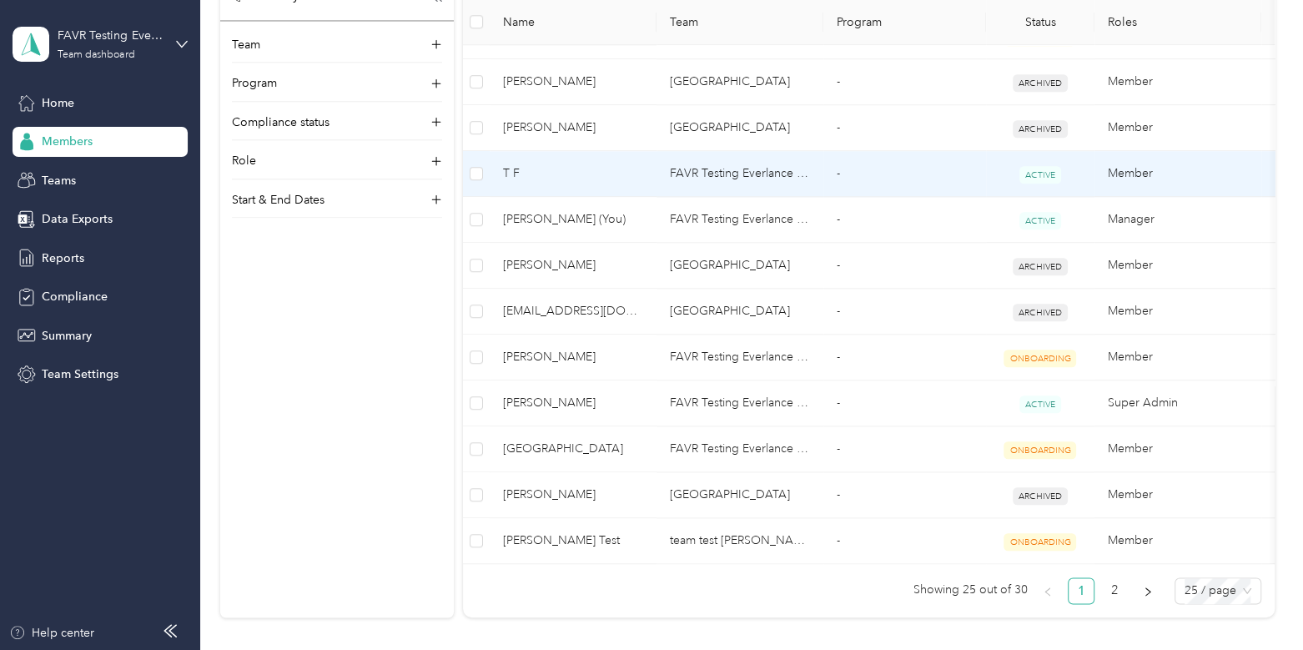
scroll to position [1069, 0]
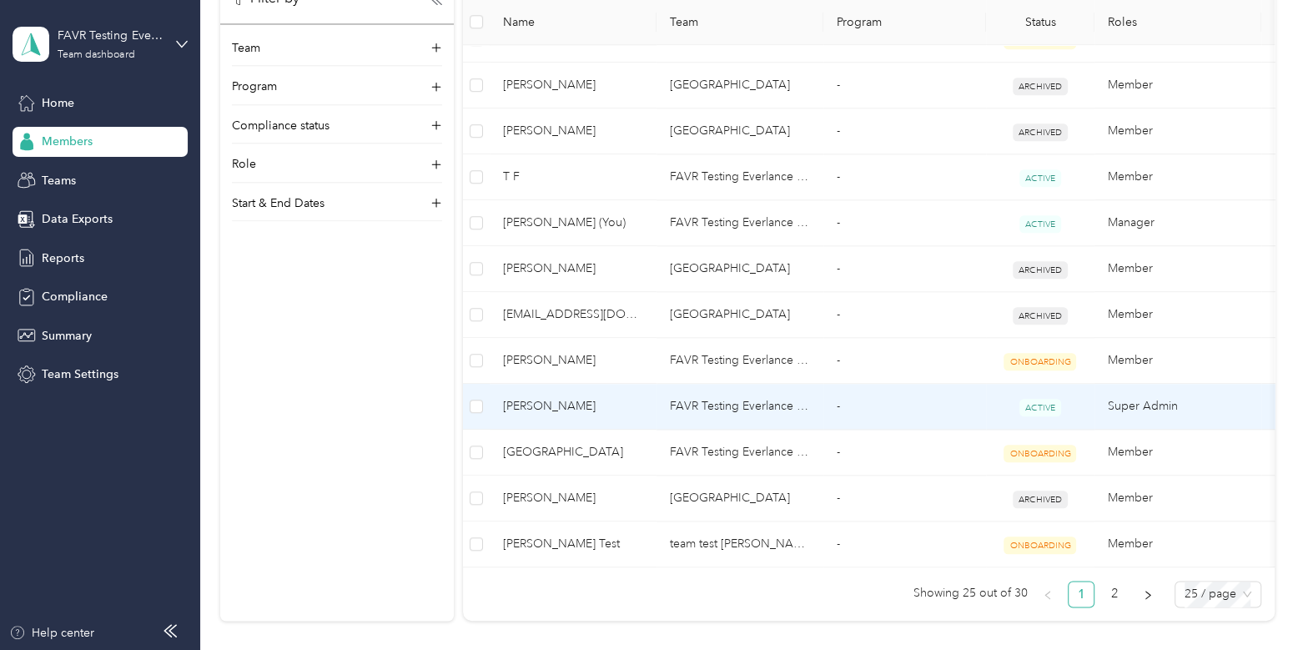
click at [625, 409] on span "[PERSON_NAME]" at bounding box center [573, 406] width 140 height 18
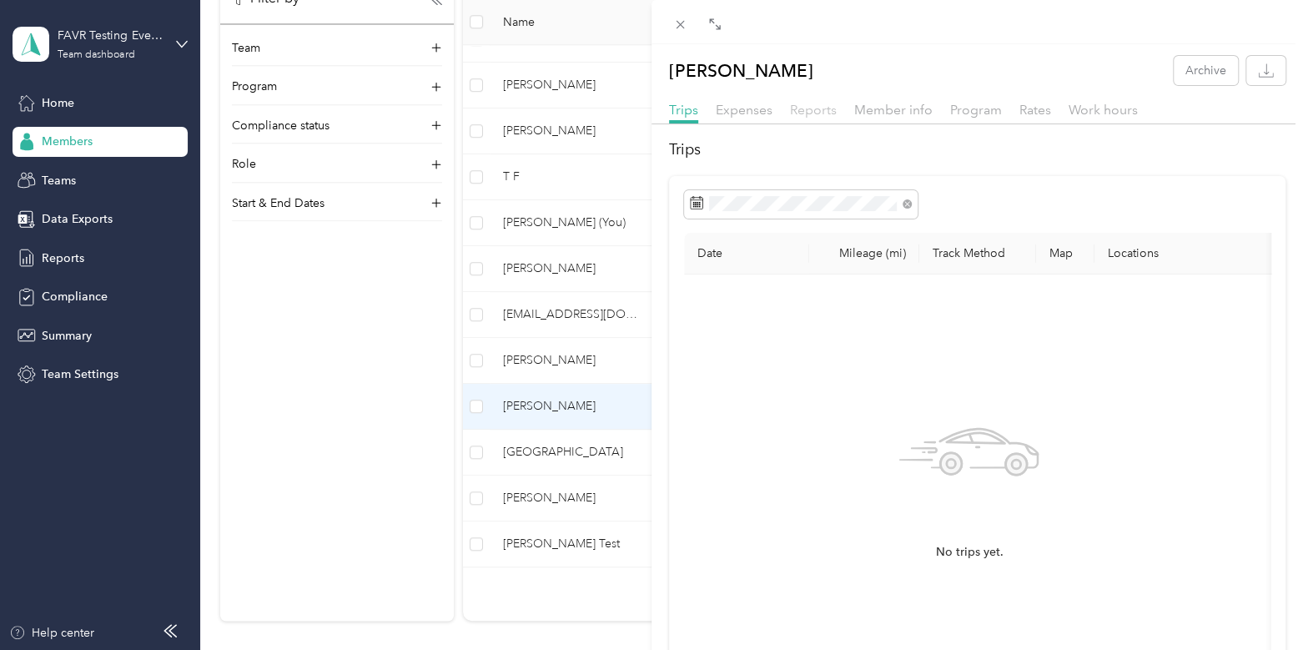
click at [814, 110] on span "Reports" at bounding box center [813, 110] width 47 height 16
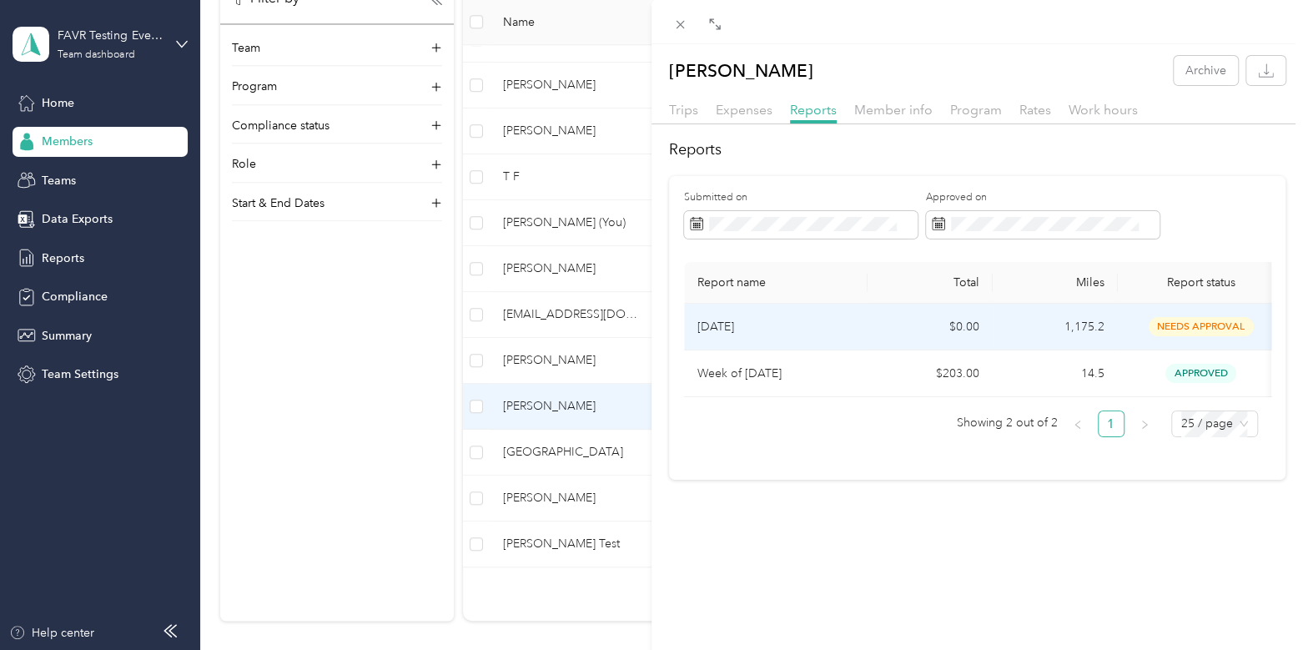
click at [871, 333] on td "$0.00" at bounding box center [929, 327] width 125 height 47
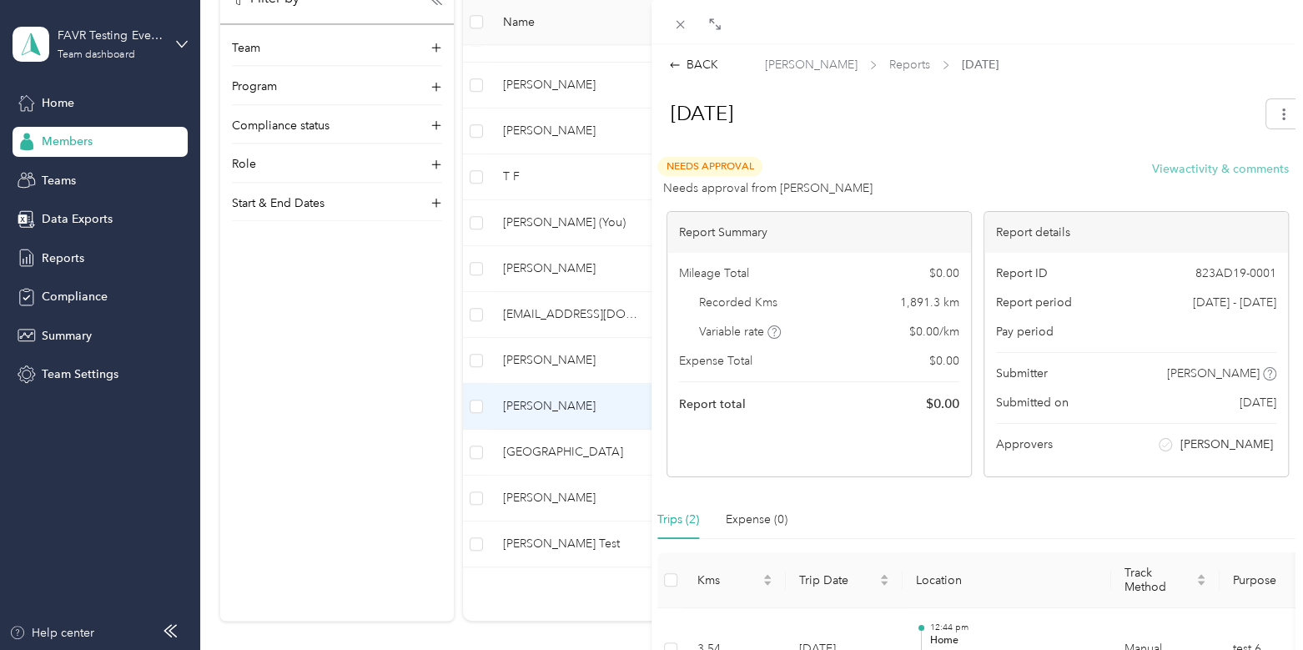
click at [1155, 163] on button "View activity & comments" at bounding box center [1220, 169] width 137 height 18
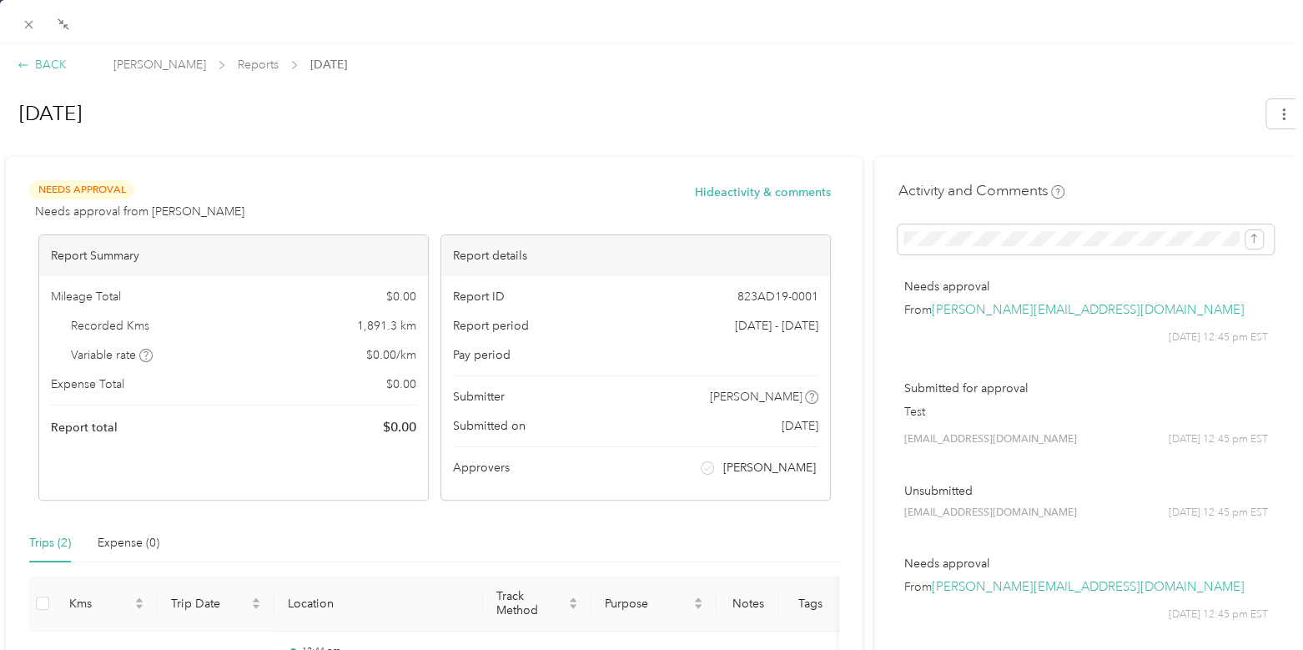
click at [33, 64] on div "BACK" at bounding box center [42, 65] width 49 height 18
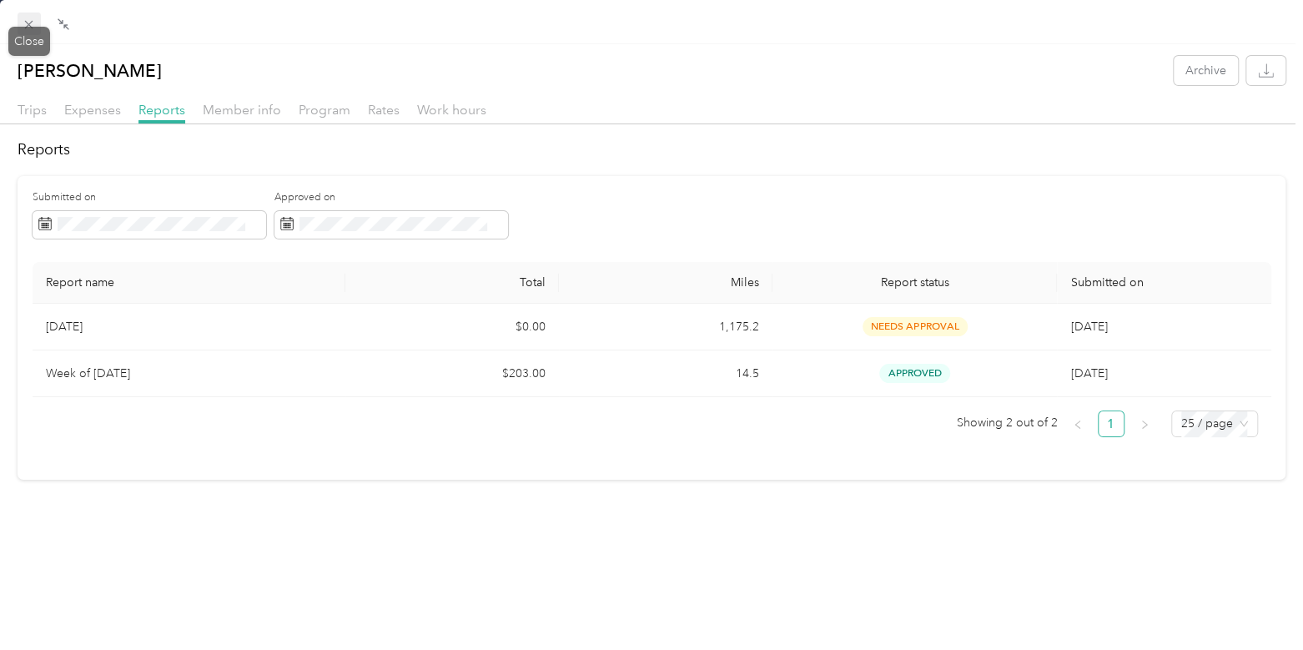
click at [22, 25] on icon at bounding box center [29, 25] width 14 height 14
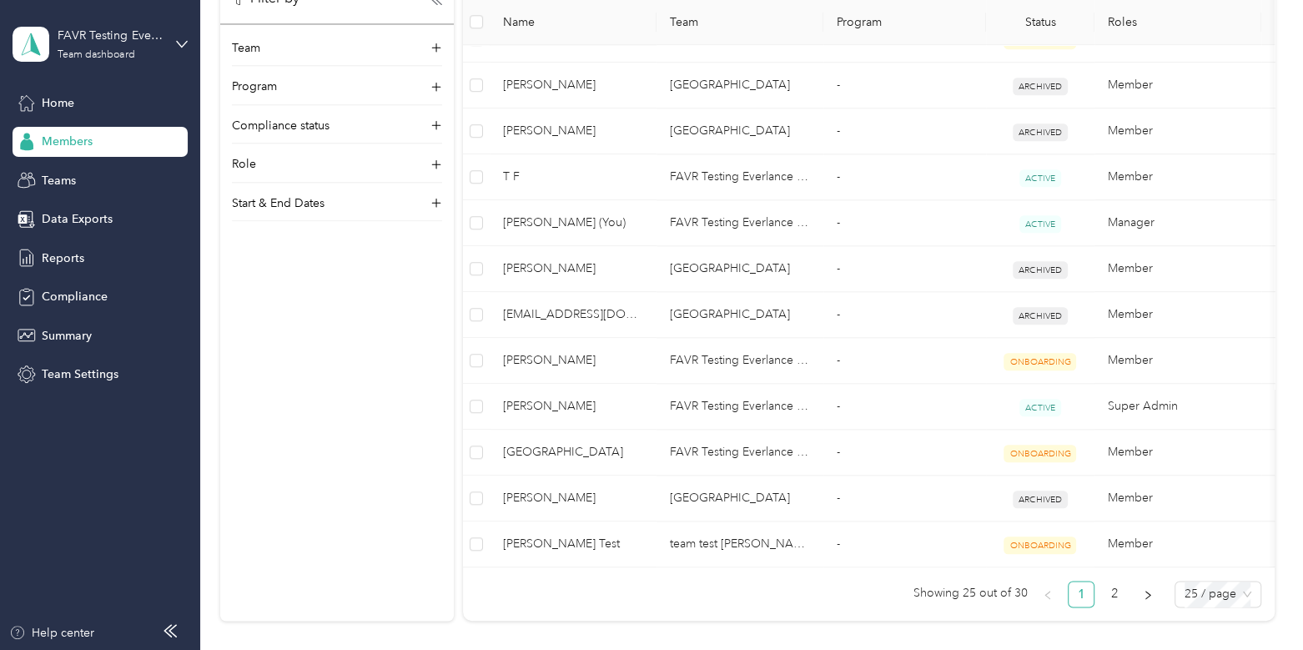
click at [52, 73] on div "FAVR Testing Everlance Main Team dashboard Home Members Teams Data Exports Repo…" at bounding box center [100, 194] width 175 height 389
click at [83, 51] on div "Team dashboard" at bounding box center [96, 55] width 77 height 10
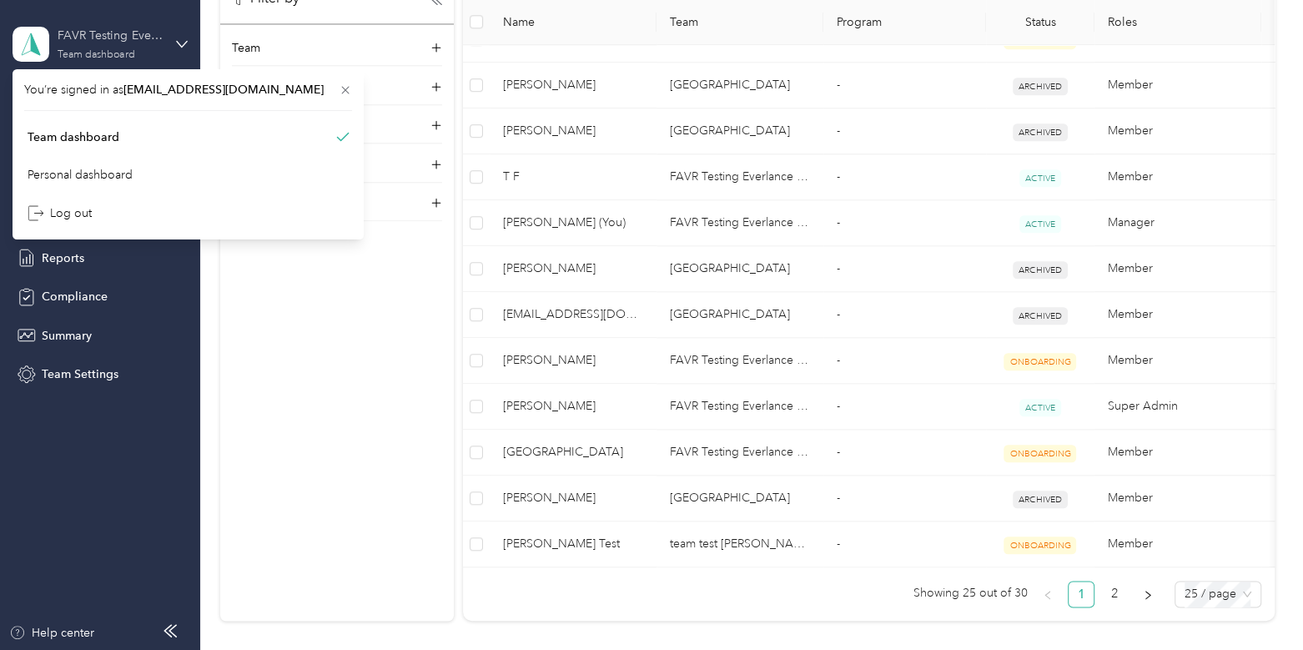
click at [83, 48] on div "FAVR Testing Everlance Main Team dashboard" at bounding box center [110, 43] width 104 height 33
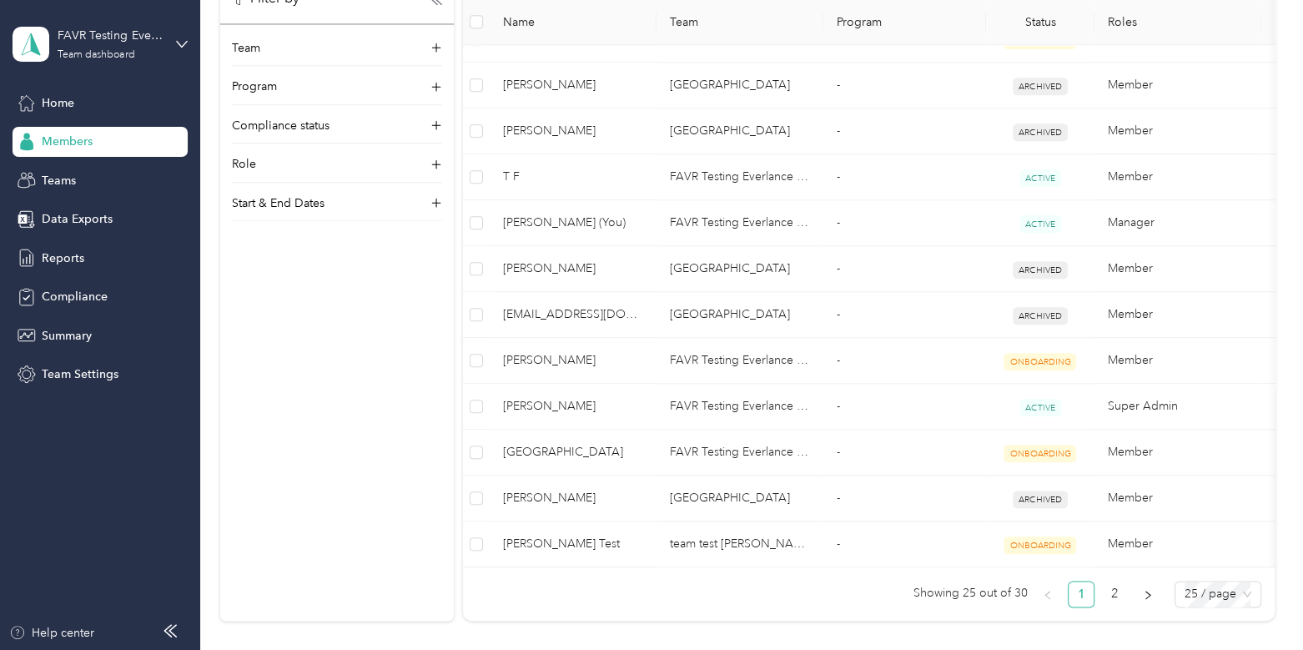
click at [658, 607] on ul "Showing 25 out of 30 1 2 25 / page" at bounding box center [862, 593] width 798 height 27
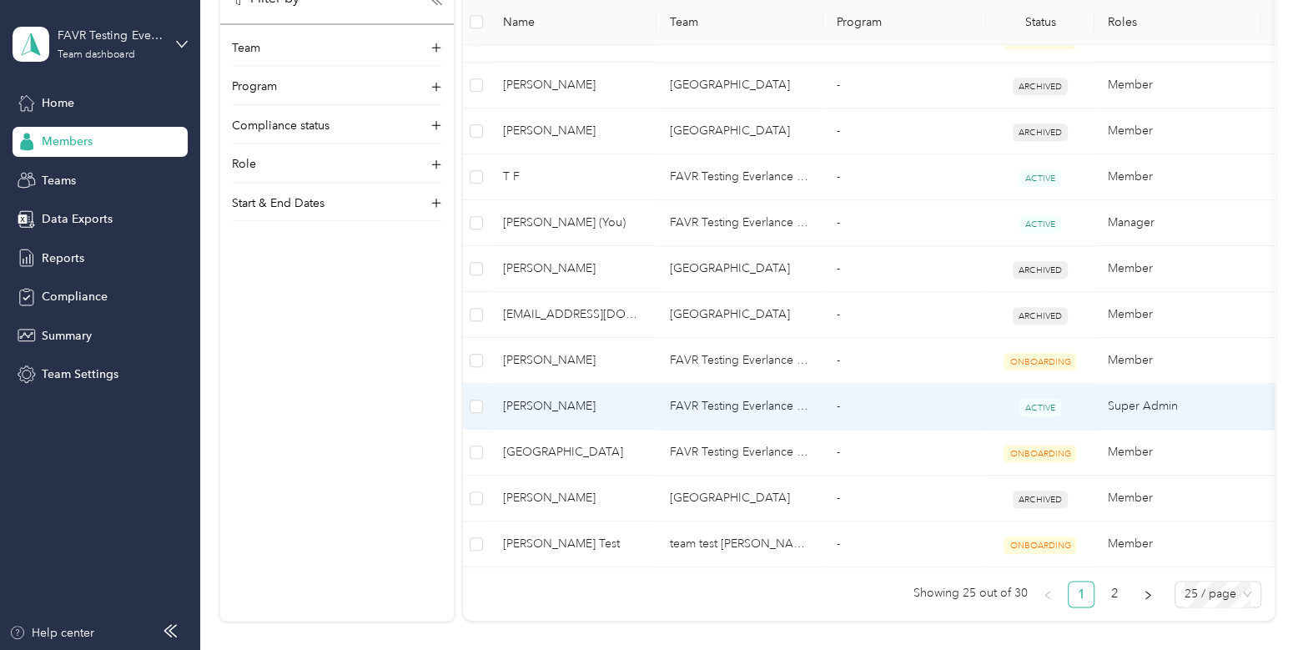
click at [630, 399] on span "[PERSON_NAME]" at bounding box center [573, 406] width 140 height 18
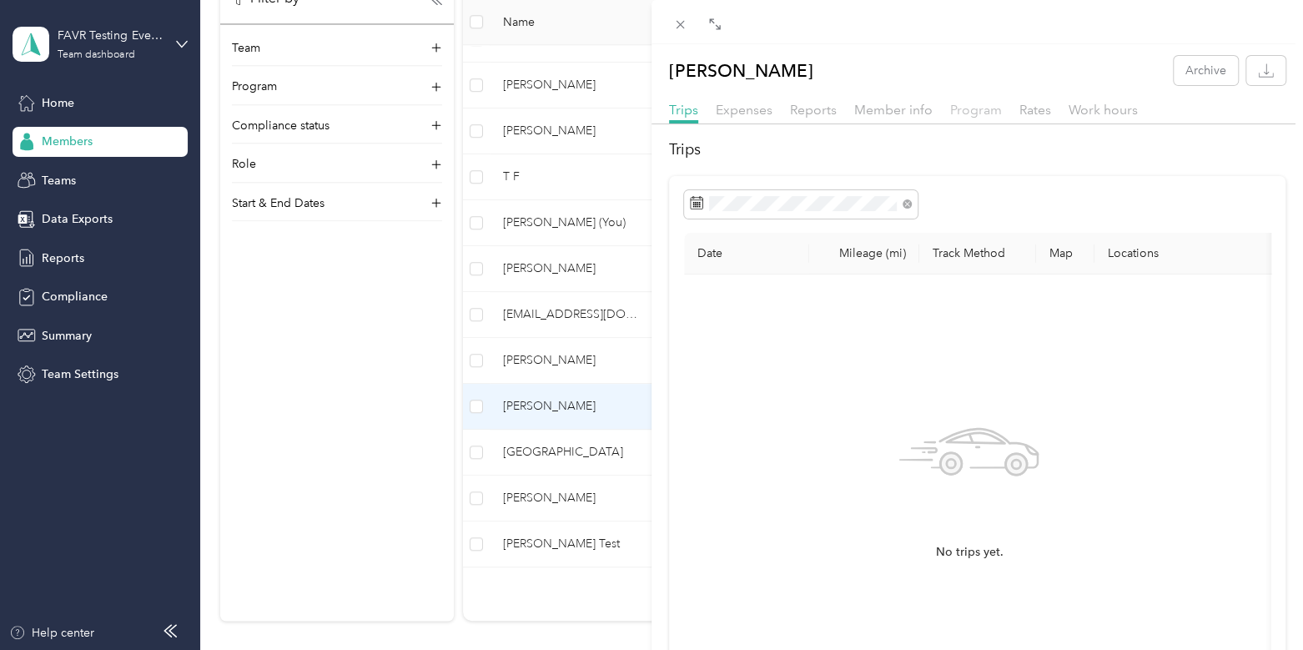
click at [976, 105] on span "Program" at bounding box center [976, 110] width 52 height 16
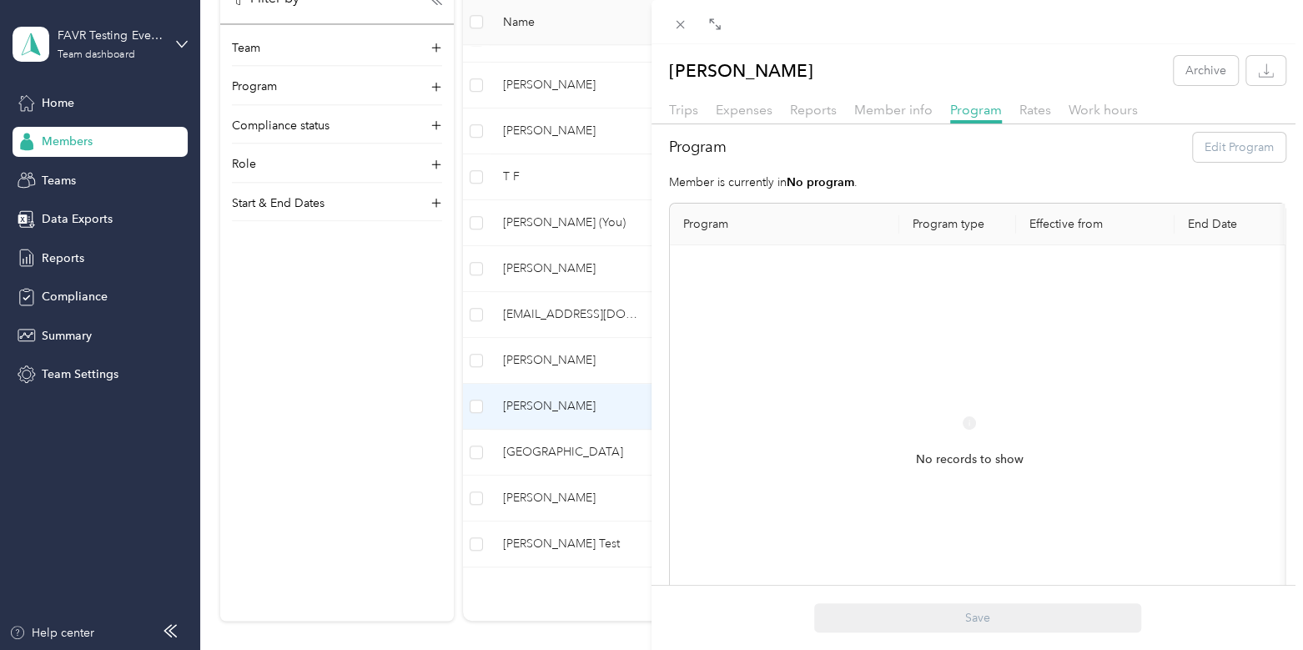
click at [1211, 150] on div "Program Edit Program" at bounding box center [977, 147] width 616 height 29
click at [1205, 148] on div "Program Edit Program" at bounding box center [977, 147] width 616 height 29
click at [1223, 146] on div "Program Edit Program" at bounding box center [977, 147] width 616 height 29
click at [896, 114] on span "Member info" at bounding box center [893, 110] width 78 height 16
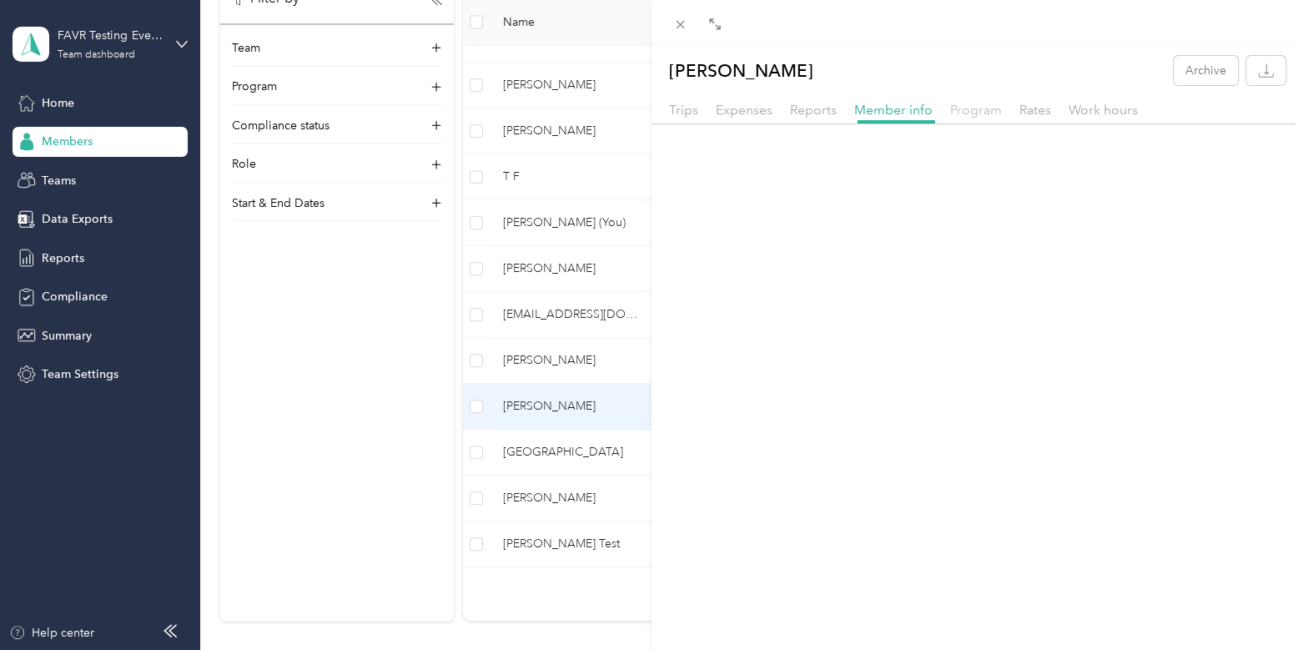
click at [976, 108] on span "Program" at bounding box center [976, 110] width 52 height 16
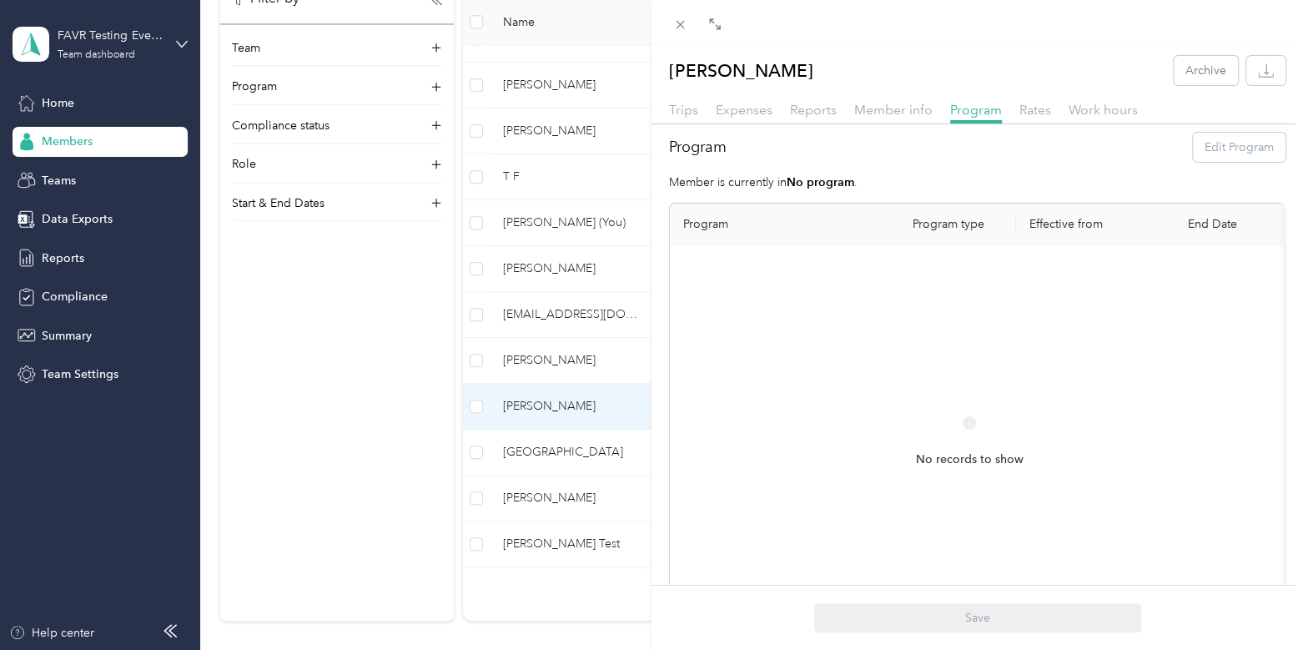
click at [1203, 149] on div "Program Edit Program" at bounding box center [977, 147] width 616 height 29
click at [1205, 158] on div "Program Edit Program" at bounding box center [977, 147] width 616 height 29
click at [671, 18] on span at bounding box center [680, 24] width 23 height 23
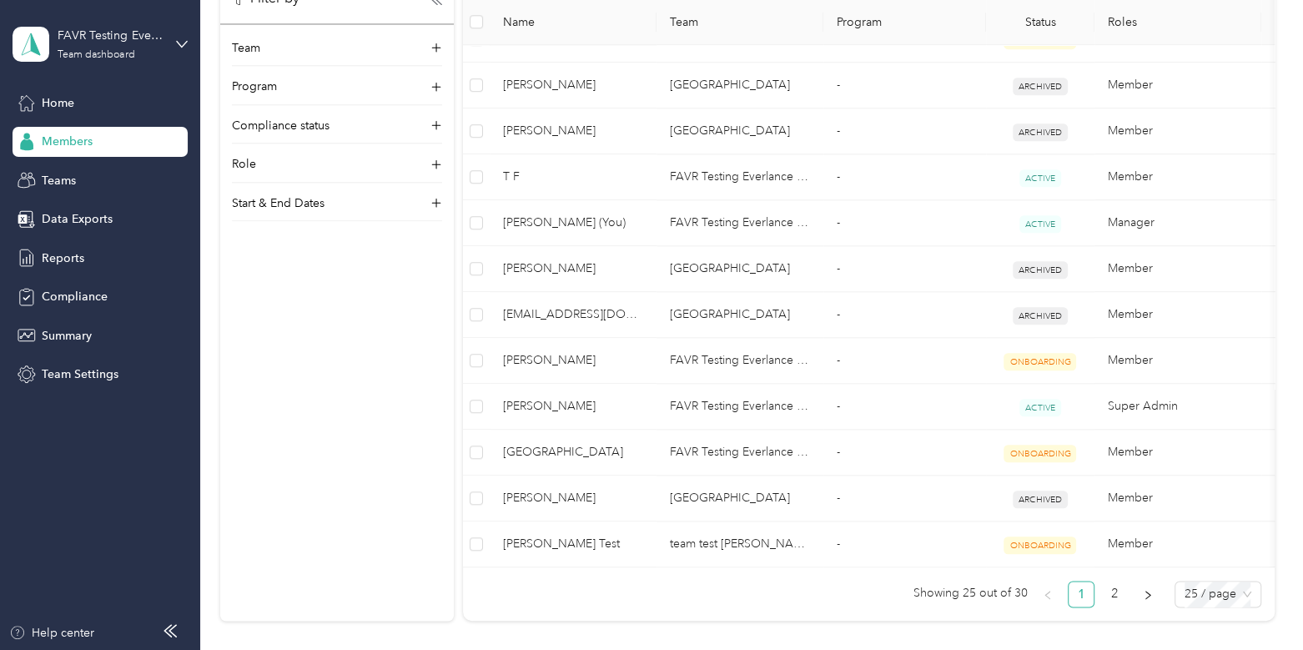
click at [46, 420] on aside "FAVR Testing Everlance Main Team dashboard Home Members Teams Data Exports Repo…" at bounding box center [100, 325] width 200 height 650
click at [112, 42] on div "FAVR Testing Everlance Main" at bounding box center [110, 36] width 104 height 18
click at [90, 205] on div "Log out" at bounding box center [188, 212] width 328 height 29
